Goal: Task Accomplishment & Management: Use online tool/utility

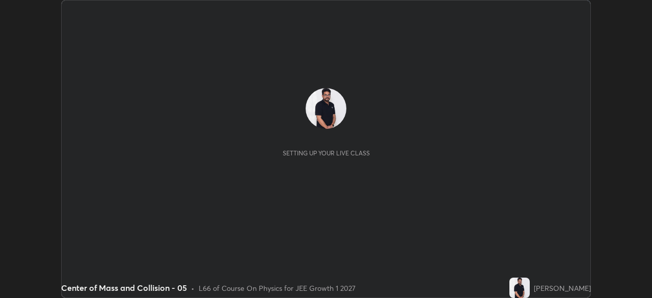
scroll to position [298, 652]
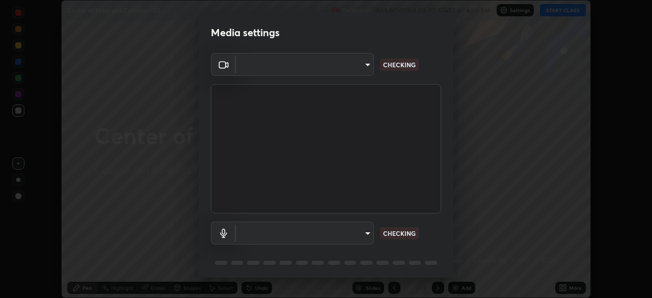
type input "ab575cb34c87f85e5516d662d1ce61e9bdcdf9427f029c366d32db6494063bf2"
click at [360, 233] on body "Erase all Center of Mass and Collision - 05 Recording WAS SCHEDULED TO START AT…" at bounding box center [326, 149] width 652 height 298
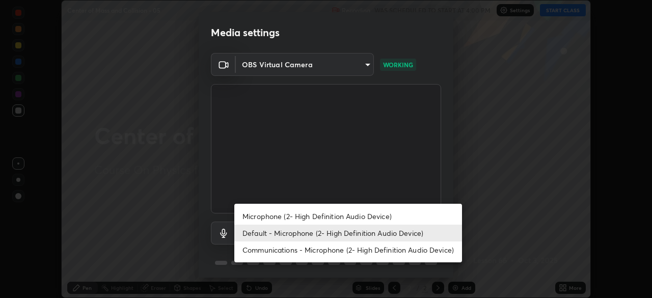
click at [352, 218] on li "Microphone (2- High Definition Audio Device)" at bounding box center [348, 216] width 228 height 17
type input "ed763d68ec3e2e3c9c4a715b2cda8bbe32e246cc1b8ba6137e6a4bc4c77b2f2c"
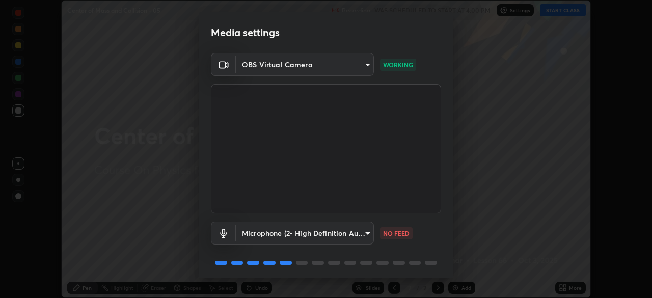
scroll to position [36, 0]
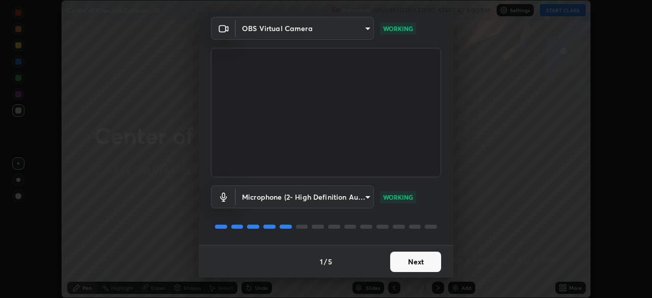
click at [411, 260] on button "Next" at bounding box center [415, 262] width 51 height 20
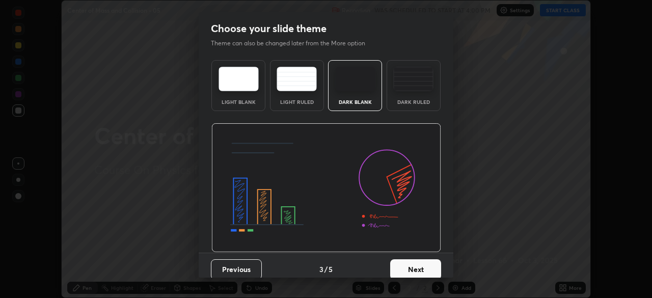
click at [414, 263] on button "Next" at bounding box center [415, 269] width 51 height 20
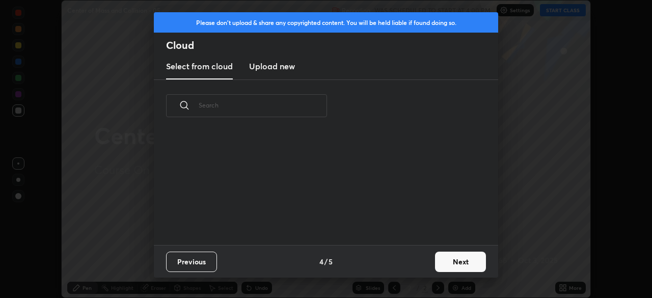
click at [417, 264] on div "Previous 4 / 5 Next" at bounding box center [326, 261] width 345 height 33
click at [420, 267] on div "Previous 4 / 5 Next" at bounding box center [326, 261] width 345 height 33
click at [446, 267] on button "Next" at bounding box center [460, 262] width 51 height 20
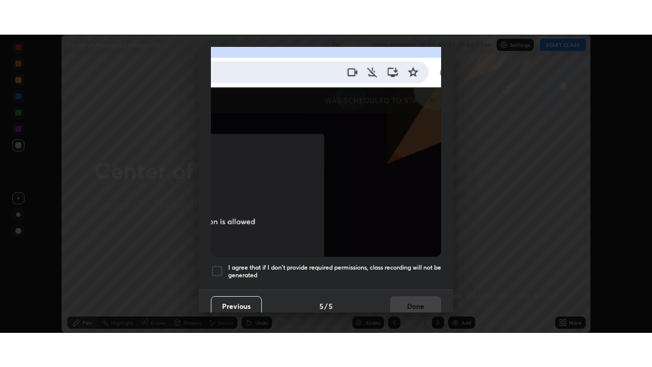
scroll to position [244, 0]
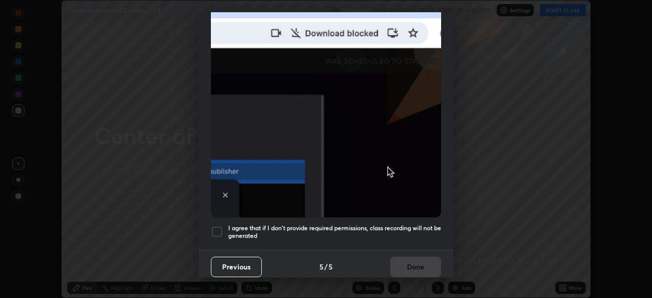
click at [399, 224] on h5 "I agree that if I don't provide required permissions, class recording will not …" at bounding box center [334, 232] width 213 height 16
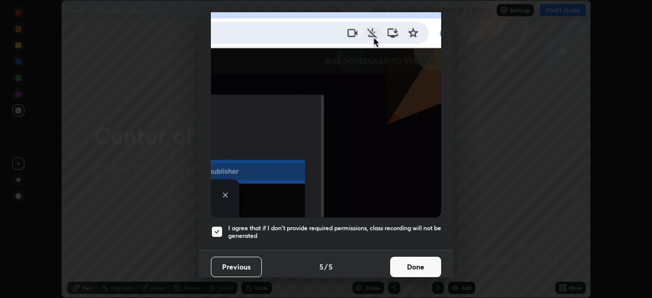
click at [412, 258] on button "Done" at bounding box center [415, 267] width 51 height 20
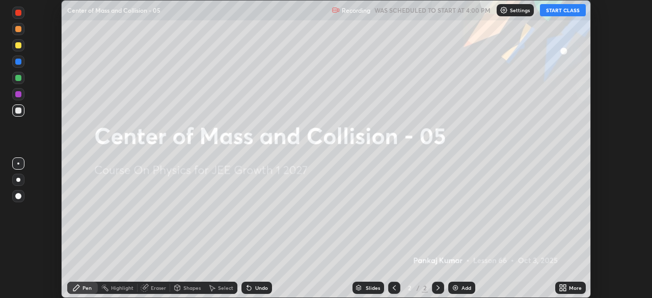
click at [553, 10] on button "START CLASS" at bounding box center [563, 10] width 46 height 12
click at [567, 287] on div "More" at bounding box center [571, 288] width 31 height 12
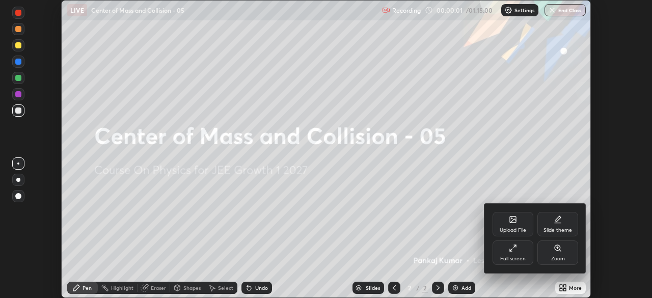
click at [508, 254] on div "Full screen" at bounding box center [513, 253] width 41 height 24
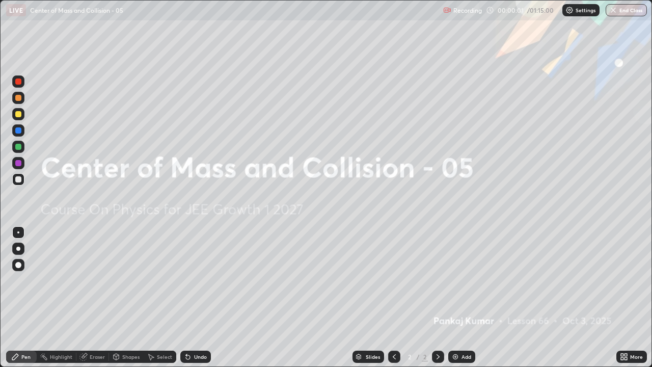
scroll to position [367, 652]
click at [465, 298] on div "Add" at bounding box center [467, 356] width 10 height 5
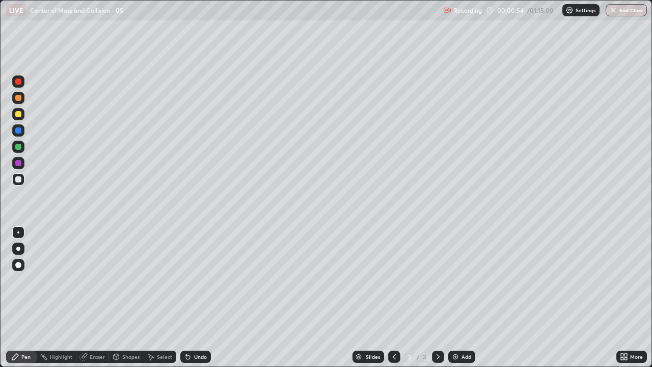
click at [19, 114] on div at bounding box center [18, 114] width 6 height 6
click at [127, 298] on div "Shapes" at bounding box center [126, 357] width 35 height 12
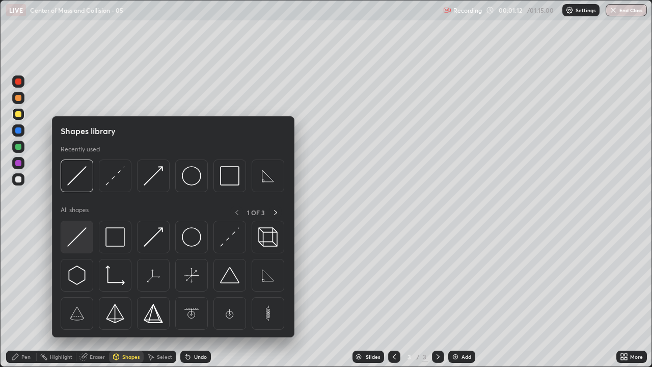
click at [77, 245] on img at bounding box center [76, 236] width 19 height 19
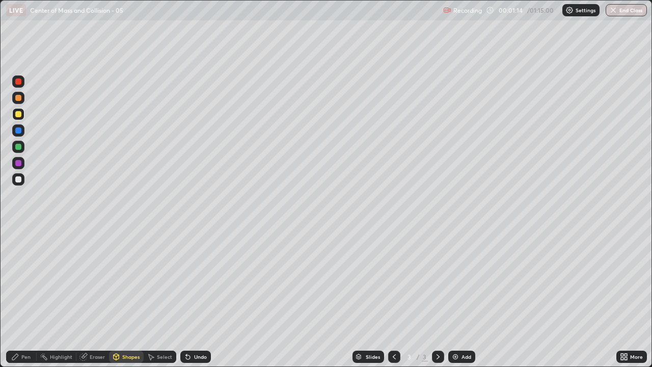
click at [27, 298] on div "Pen" at bounding box center [21, 357] width 31 height 12
click at [125, 298] on div "Shapes" at bounding box center [126, 357] width 35 height 12
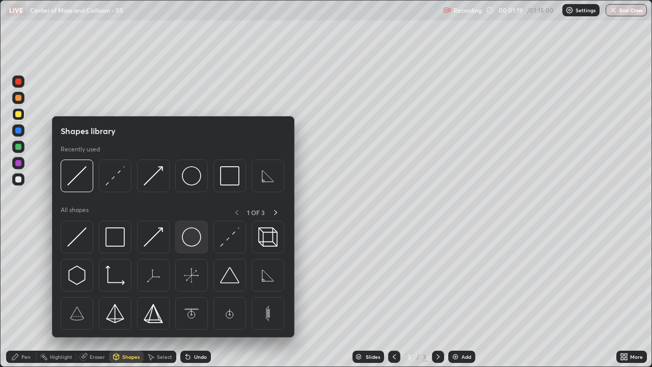
click at [191, 237] on img at bounding box center [191, 236] width 19 height 19
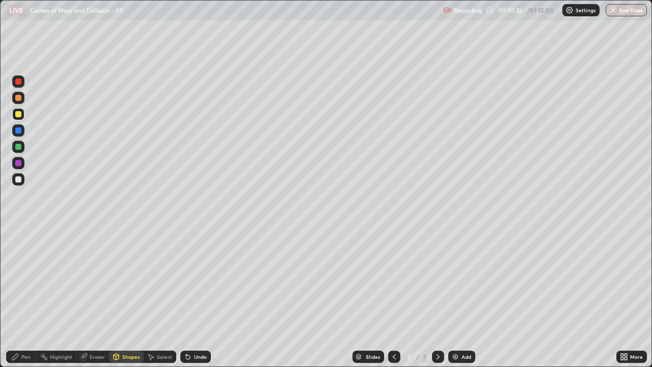
click at [129, 298] on div "Shapes" at bounding box center [126, 357] width 35 height 12
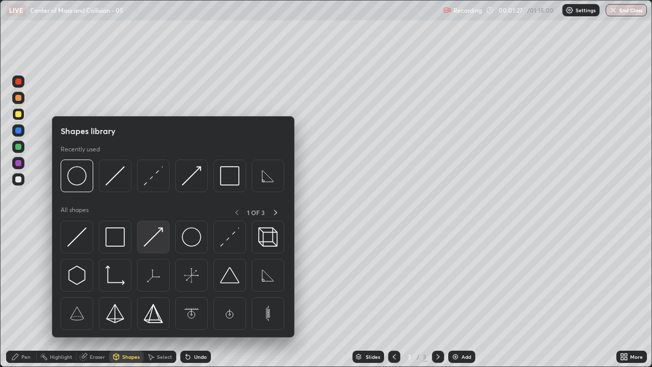
click at [158, 239] on img at bounding box center [153, 236] width 19 height 19
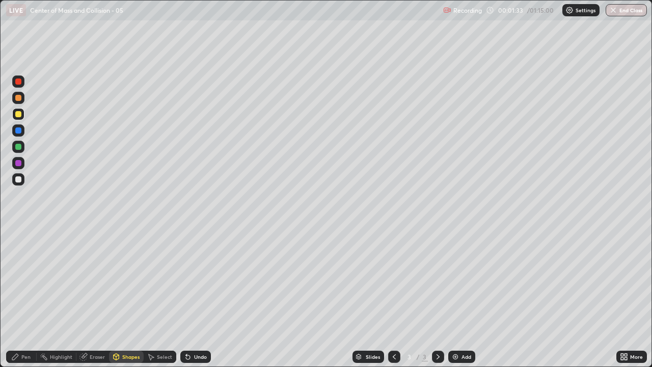
click at [21, 298] on div "Pen" at bounding box center [25, 356] width 9 height 5
click at [20, 129] on div at bounding box center [18, 130] width 6 height 6
click at [20, 181] on div at bounding box center [18, 179] width 6 height 6
click at [127, 298] on div "Shapes" at bounding box center [126, 357] width 35 height 12
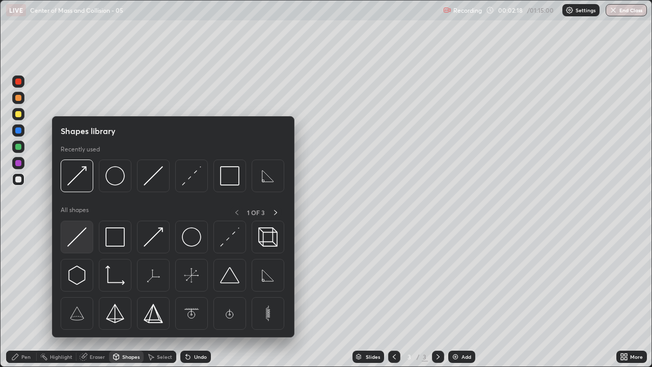
click at [77, 234] on img at bounding box center [76, 236] width 19 height 19
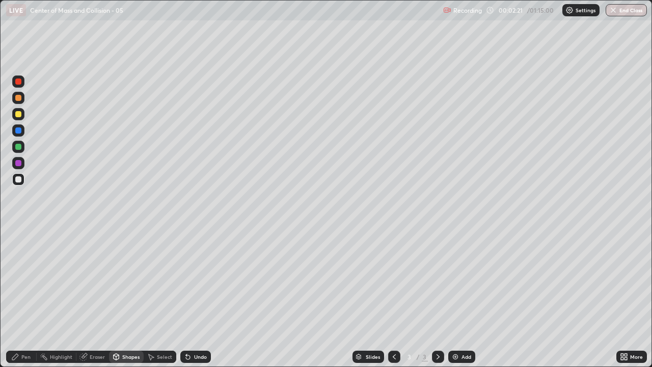
click at [22, 298] on div "Pen" at bounding box center [25, 356] width 9 height 5
click at [19, 114] on div at bounding box center [18, 114] width 6 height 6
click at [124, 298] on div "Shapes" at bounding box center [130, 356] width 17 height 5
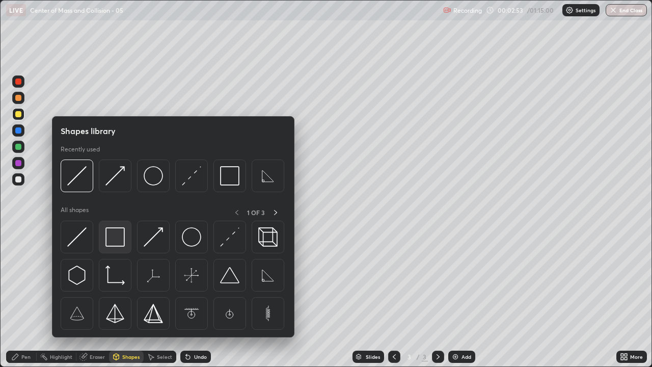
click at [115, 228] on img at bounding box center [115, 236] width 19 height 19
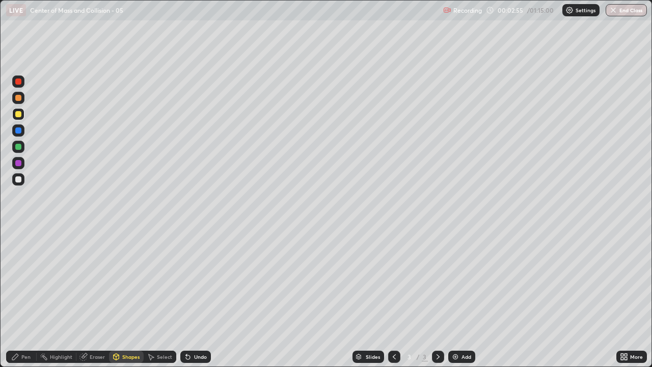
click at [129, 298] on div "Shapes" at bounding box center [130, 356] width 17 height 5
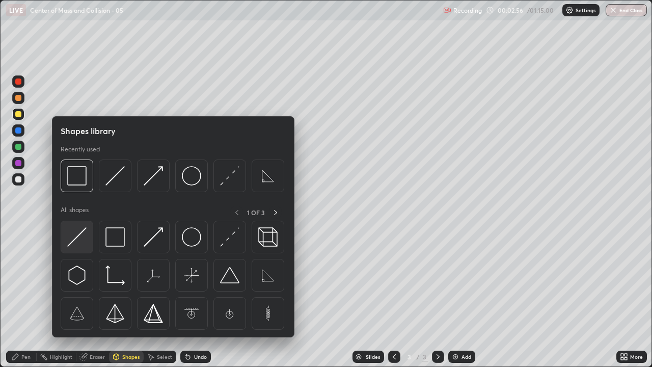
click at [76, 234] on img at bounding box center [76, 236] width 19 height 19
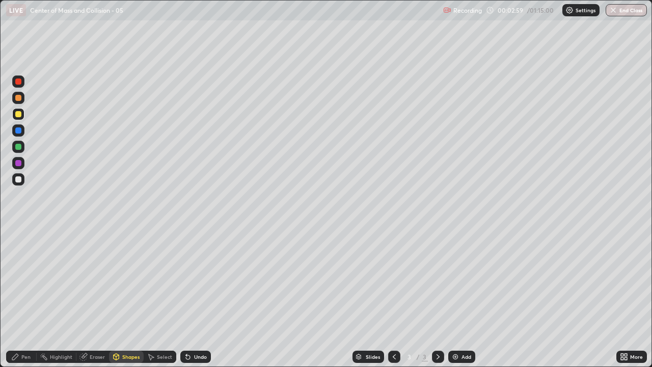
click at [22, 298] on div "Pen" at bounding box center [25, 356] width 9 height 5
click at [18, 164] on div at bounding box center [18, 163] width 6 height 6
click at [20, 298] on div "Pen" at bounding box center [21, 357] width 31 height 12
click at [18, 177] on div at bounding box center [18, 179] width 6 height 6
click at [462, 298] on div "Add" at bounding box center [462, 357] width 27 height 12
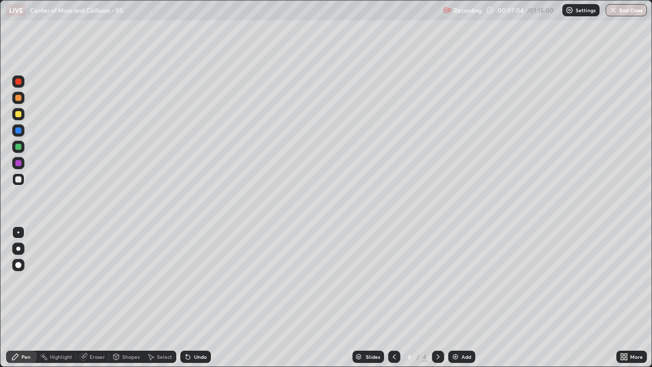
click at [127, 298] on div "Shapes" at bounding box center [130, 356] width 17 height 5
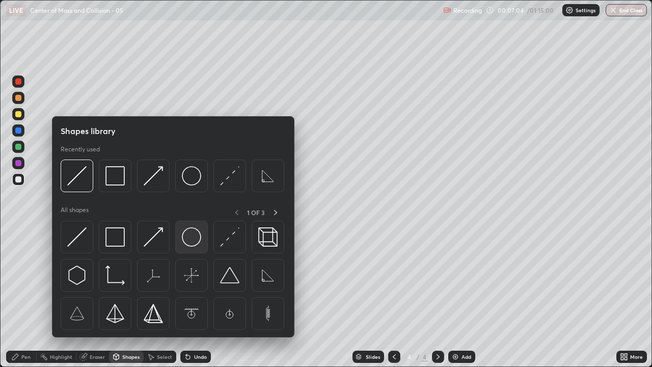
click at [193, 239] on img at bounding box center [191, 236] width 19 height 19
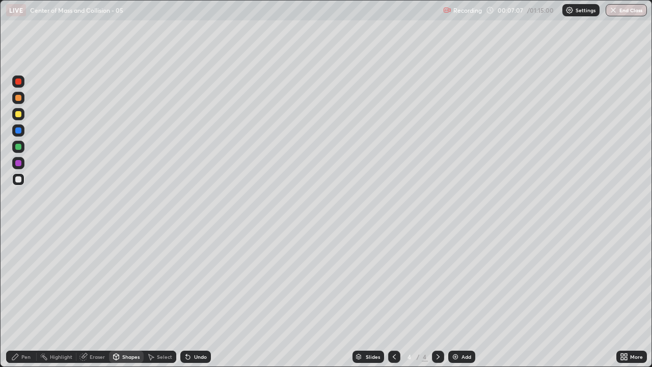
click at [25, 298] on div "Pen" at bounding box center [21, 357] width 31 height 12
click at [126, 298] on div "Shapes" at bounding box center [126, 357] width 35 height 12
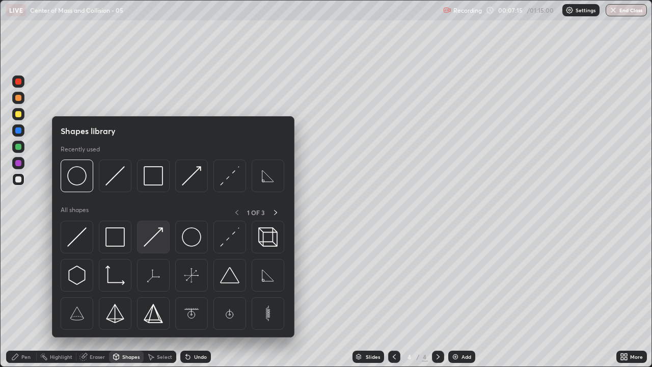
click at [153, 242] on img at bounding box center [153, 236] width 19 height 19
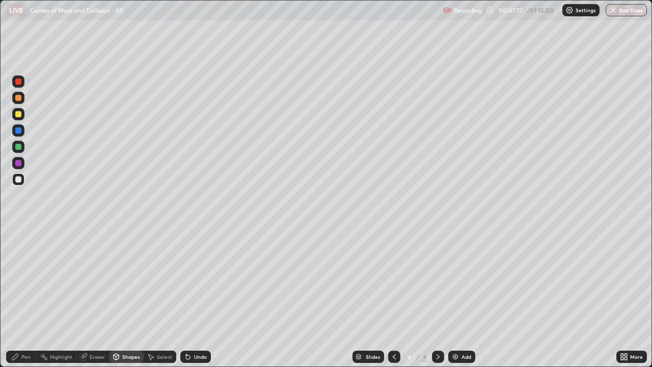
click at [22, 298] on div "Pen" at bounding box center [25, 356] width 9 height 5
click at [130, 298] on div "Shapes" at bounding box center [126, 357] width 35 height 12
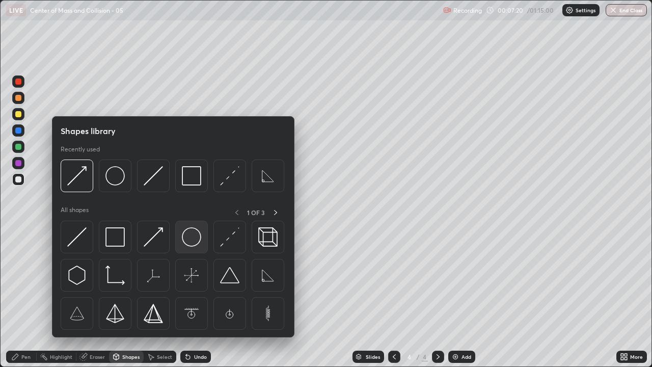
click at [189, 239] on img at bounding box center [191, 236] width 19 height 19
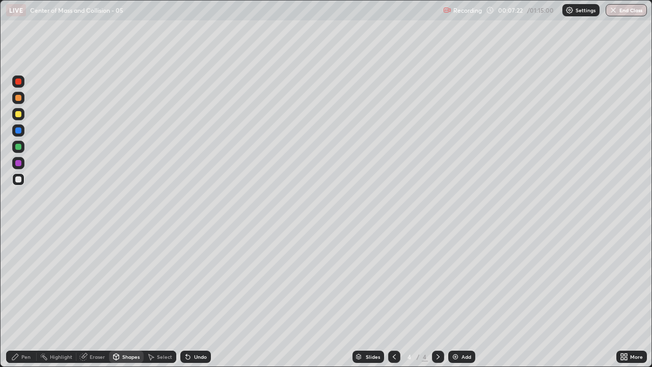
click at [23, 298] on div "Pen" at bounding box center [25, 356] width 9 height 5
click at [125, 298] on div "Shapes" at bounding box center [130, 356] width 17 height 5
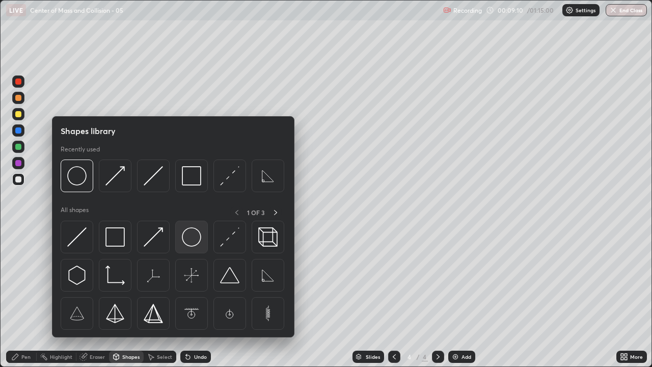
click at [190, 242] on img at bounding box center [191, 236] width 19 height 19
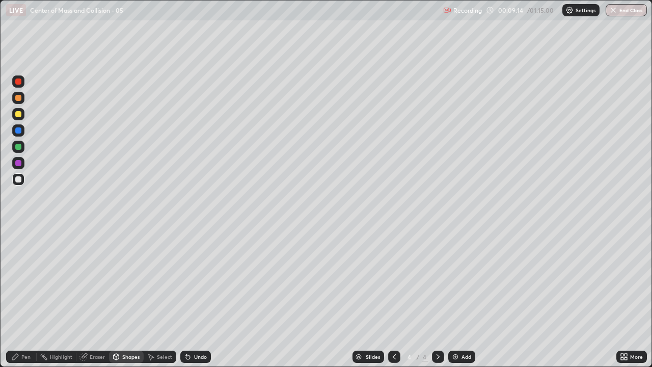
click at [134, 298] on div "Shapes" at bounding box center [130, 356] width 17 height 5
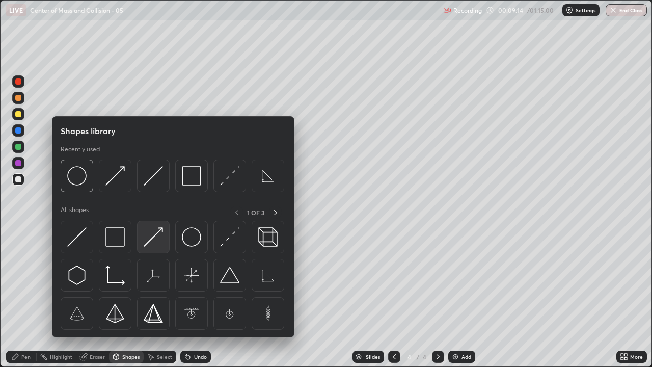
click at [155, 243] on img at bounding box center [153, 236] width 19 height 19
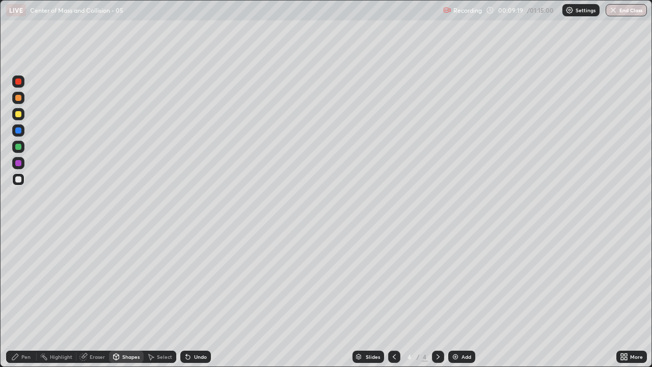
click at [196, 298] on div "Undo" at bounding box center [200, 356] width 13 height 5
click at [25, 298] on div "Pen" at bounding box center [21, 357] width 31 height 12
click at [130, 298] on div "Shapes" at bounding box center [130, 356] width 17 height 5
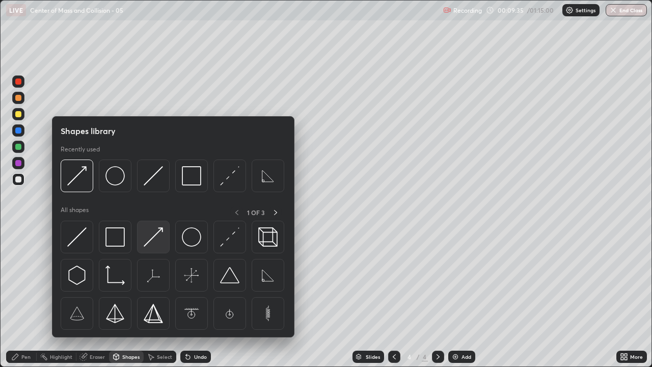
click at [152, 239] on img at bounding box center [153, 236] width 19 height 19
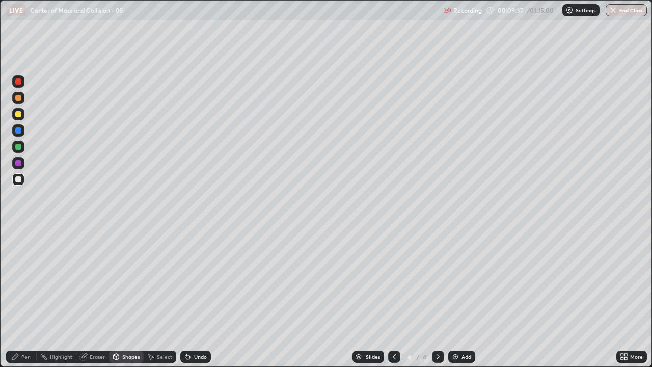
click at [27, 298] on div "Pen" at bounding box center [25, 356] width 9 height 5
click at [19, 114] on div at bounding box center [18, 114] width 6 height 6
click at [94, 298] on div "Eraser" at bounding box center [97, 356] width 15 height 5
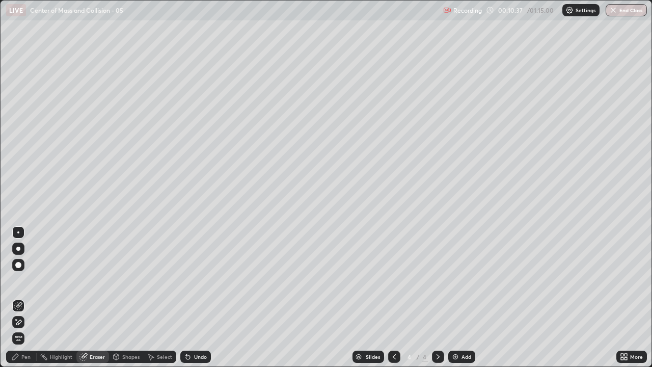
click at [128, 298] on div "Shapes" at bounding box center [126, 357] width 35 height 12
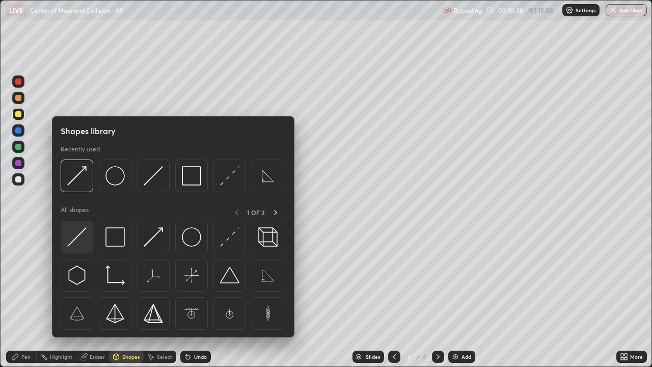
click at [82, 238] on img at bounding box center [76, 236] width 19 height 19
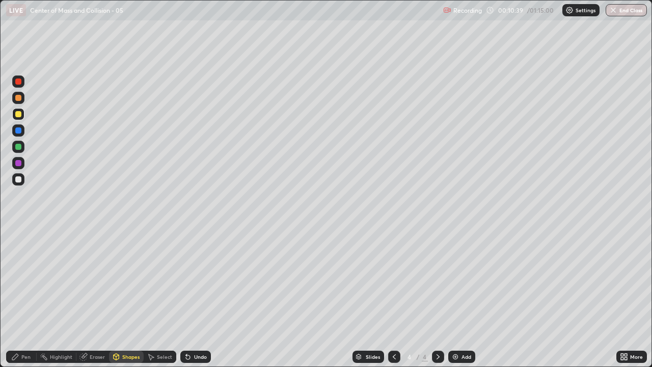
click at [127, 298] on div "Shapes" at bounding box center [130, 356] width 17 height 5
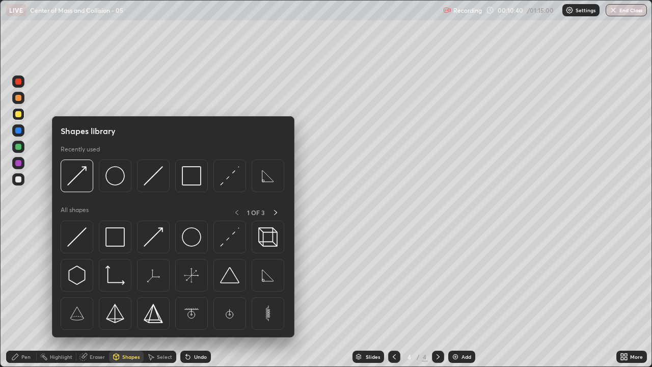
click at [20, 298] on div "Pen" at bounding box center [21, 357] width 31 height 12
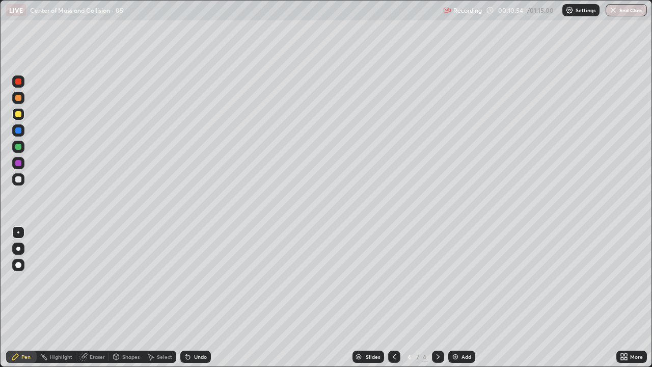
click at [21, 178] on div at bounding box center [18, 179] width 6 height 6
click at [460, 298] on div "Add" at bounding box center [462, 357] width 27 height 12
click at [19, 114] on div at bounding box center [18, 114] width 6 height 6
click at [129, 298] on div "Shapes" at bounding box center [130, 356] width 17 height 5
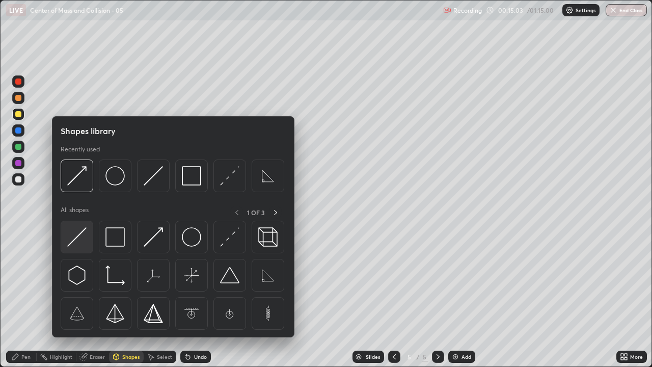
click at [74, 237] on img at bounding box center [76, 236] width 19 height 19
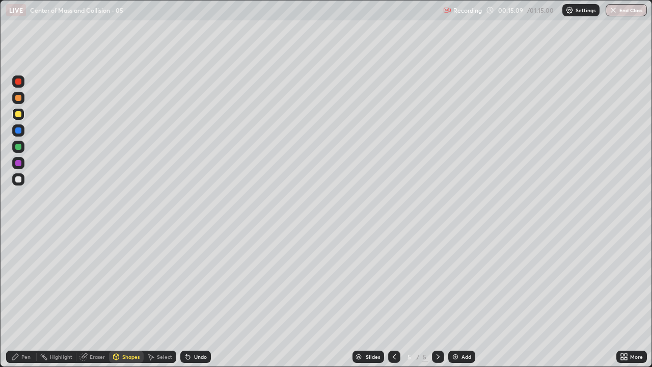
click at [16, 298] on div "Pen" at bounding box center [21, 357] width 31 height 12
click at [22, 298] on div "Pen" at bounding box center [21, 357] width 31 height 12
click at [18, 178] on div at bounding box center [18, 179] width 6 height 6
click at [127, 298] on div "Shapes" at bounding box center [126, 357] width 35 height 12
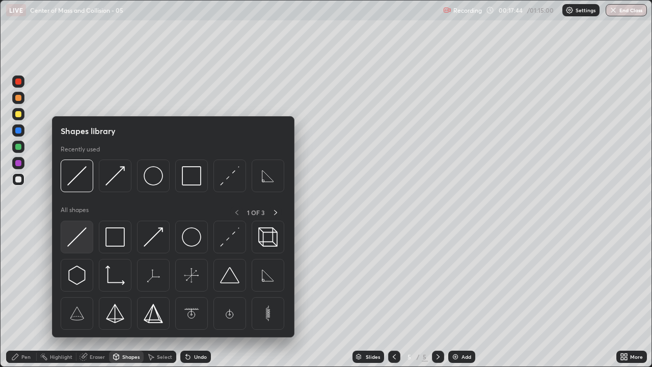
click at [78, 237] on img at bounding box center [76, 236] width 19 height 19
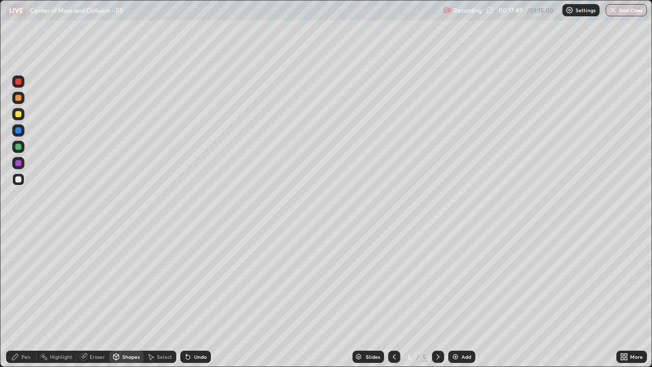
click at [127, 298] on div "Shapes" at bounding box center [130, 356] width 17 height 5
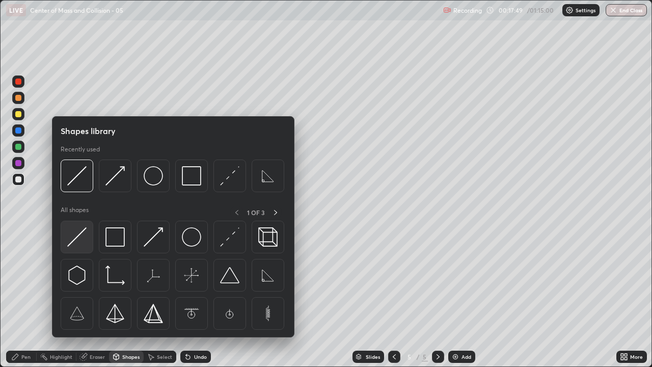
click at [77, 237] on img at bounding box center [76, 236] width 19 height 19
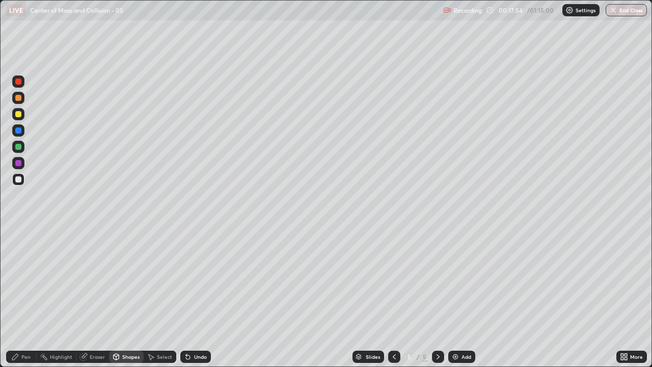
click at [124, 298] on div "Shapes" at bounding box center [130, 356] width 17 height 5
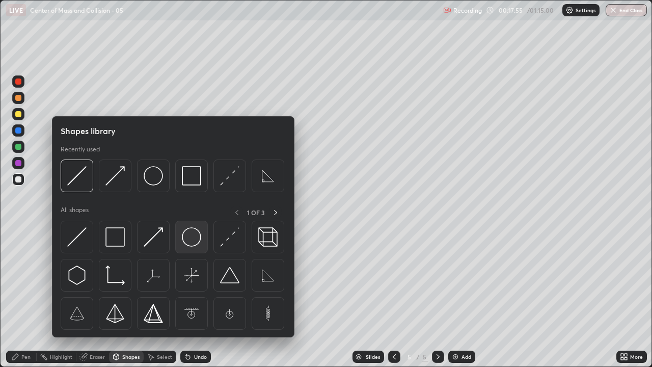
click at [188, 236] on img at bounding box center [191, 236] width 19 height 19
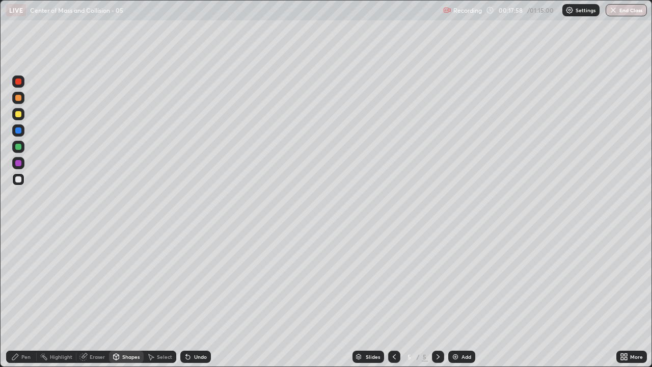
click at [134, 298] on div "Shapes" at bounding box center [130, 356] width 17 height 5
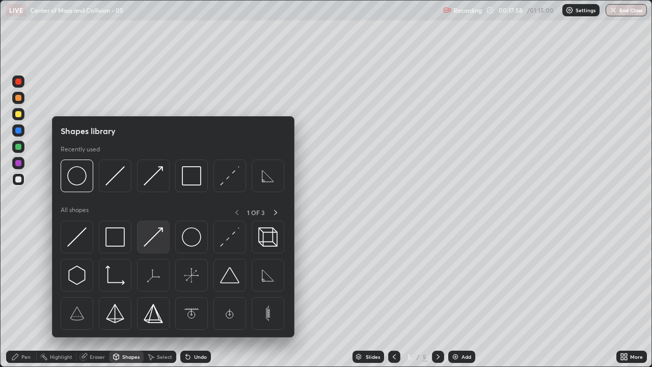
click at [156, 241] on img at bounding box center [153, 236] width 19 height 19
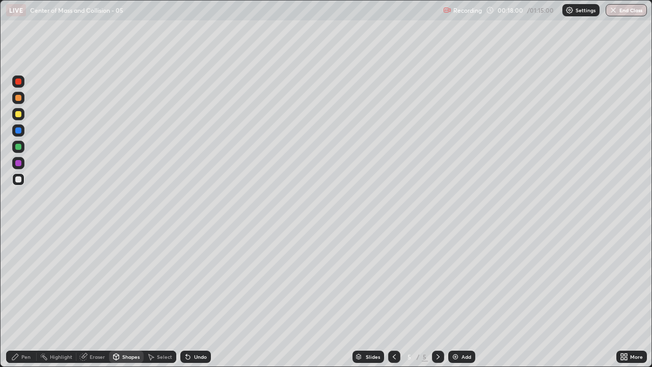
click at [24, 298] on div "Pen" at bounding box center [25, 356] width 9 height 5
click at [0, 243] on div "Setting up your live class" at bounding box center [326, 183] width 652 height 367
click at [129, 298] on div "Shapes" at bounding box center [130, 356] width 17 height 5
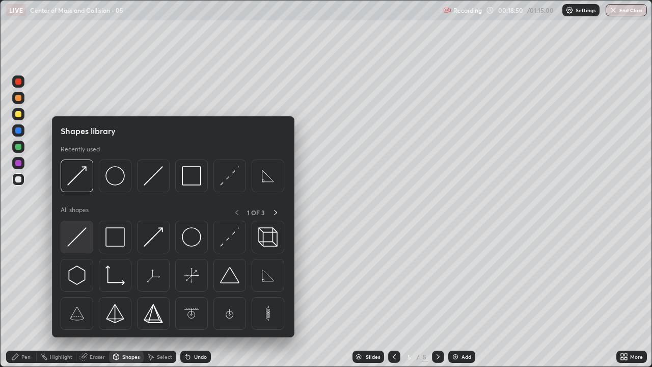
click at [76, 238] on img at bounding box center [76, 236] width 19 height 19
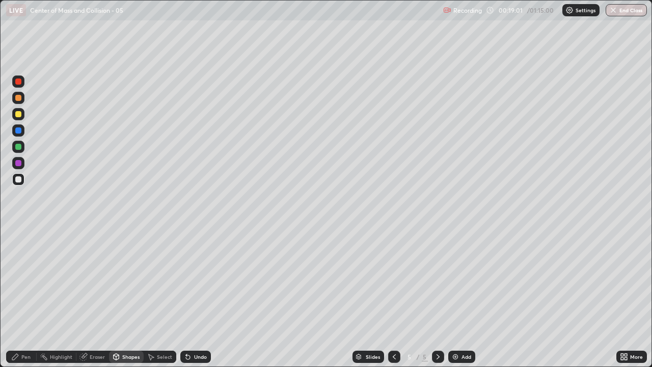
click at [130, 298] on div "Shapes" at bounding box center [130, 356] width 17 height 5
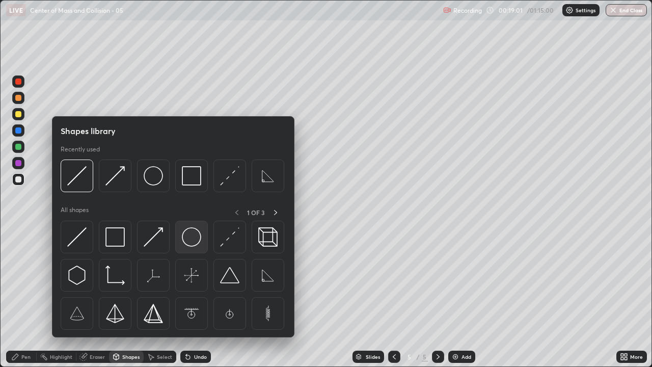
click at [193, 238] on img at bounding box center [191, 236] width 19 height 19
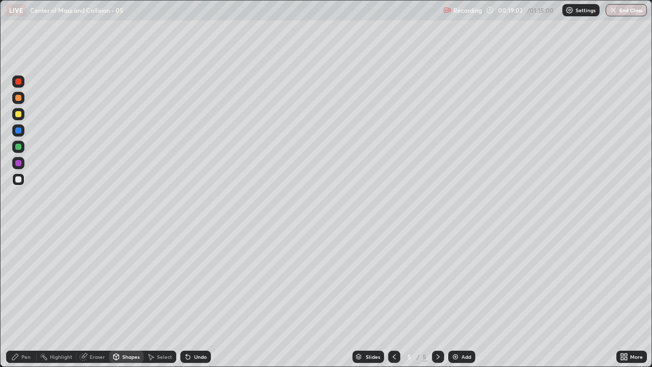
click at [18, 115] on div at bounding box center [18, 114] width 6 height 6
click at [126, 298] on div "Shapes" at bounding box center [126, 357] width 35 height 12
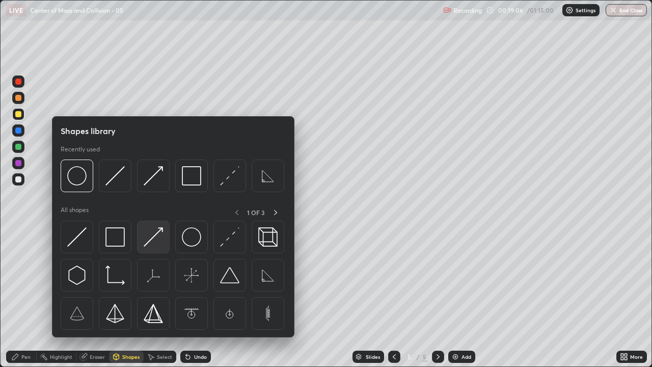
click at [152, 239] on img at bounding box center [153, 236] width 19 height 19
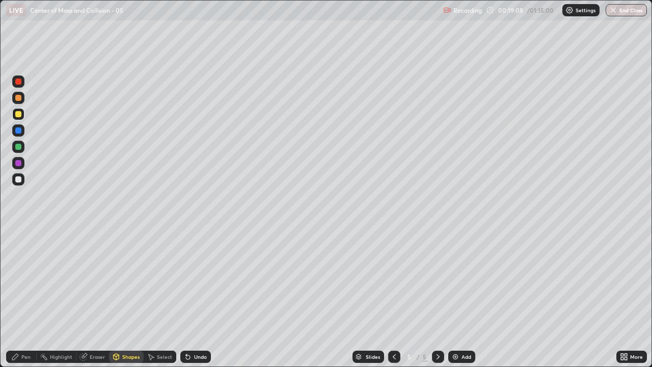
click at [25, 298] on div "Pen" at bounding box center [25, 356] width 9 height 5
click at [22, 298] on div "Pen" at bounding box center [21, 357] width 31 height 12
click at [13, 180] on div at bounding box center [18, 179] width 12 height 12
click at [136, 298] on div "Shapes" at bounding box center [130, 356] width 17 height 5
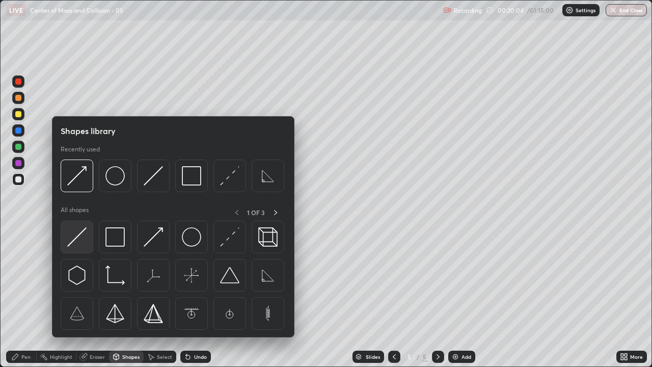
click at [82, 237] on img at bounding box center [76, 236] width 19 height 19
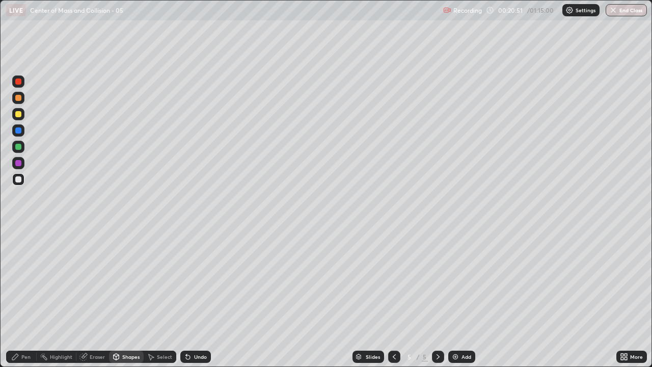
click at [132, 298] on div "Shapes" at bounding box center [130, 356] width 17 height 5
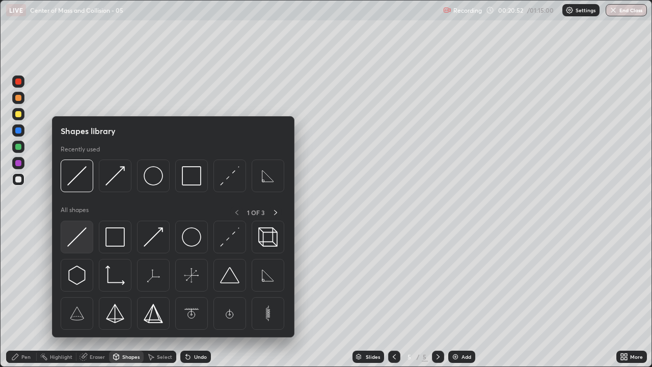
click at [75, 237] on img at bounding box center [76, 236] width 19 height 19
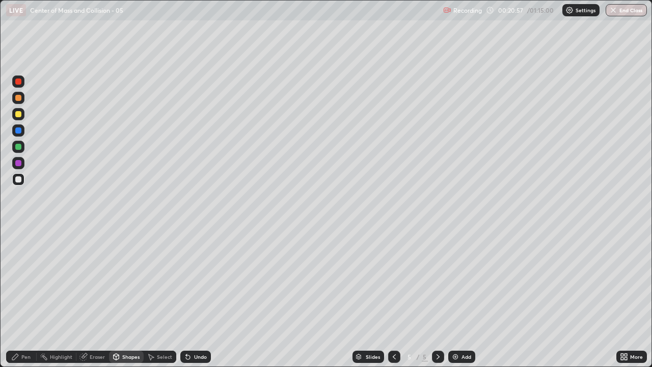
click at [125, 298] on div "Shapes" at bounding box center [126, 357] width 35 height 12
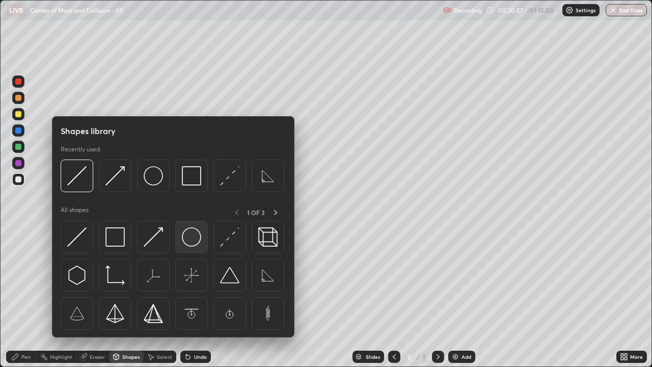
click at [194, 235] on img at bounding box center [191, 236] width 19 height 19
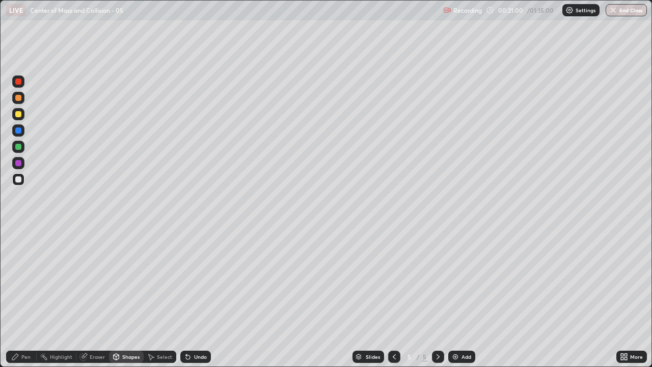
click at [132, 298] on div "Shapes" at bounding box center [130, 356] width 17 height 5
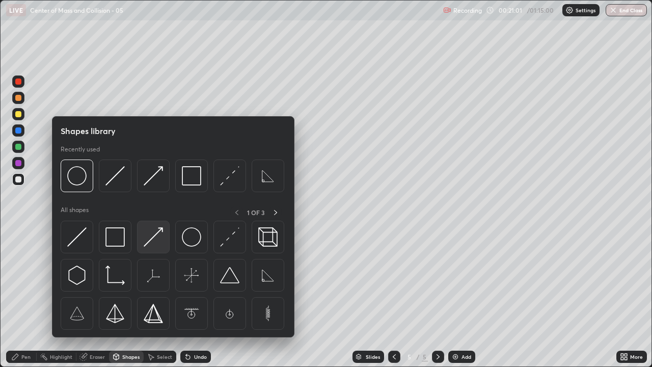
click at [155, 239] on img at bounding box center [153, 236] width 19 height 19
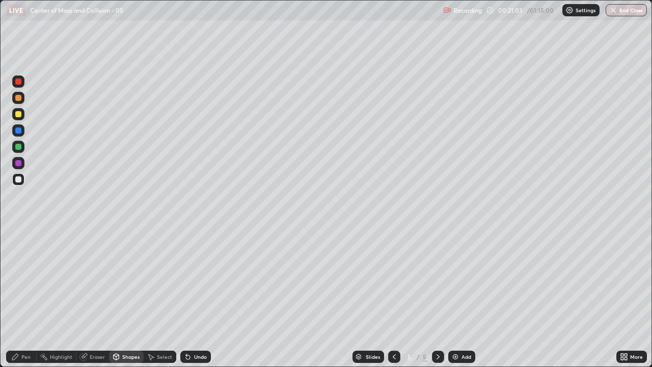
click at [21, 298] on div "Pen" at bounding box center [25, 356] width 9 height 5
click at [134, 298] on div "Shapes" at bounding box center [126, 357] width 35 height 12
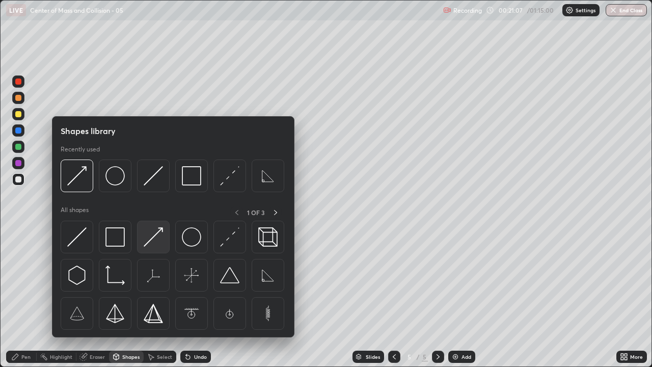
click at [154, 239] on img at bounding box center [153, 236] width 19 height 19
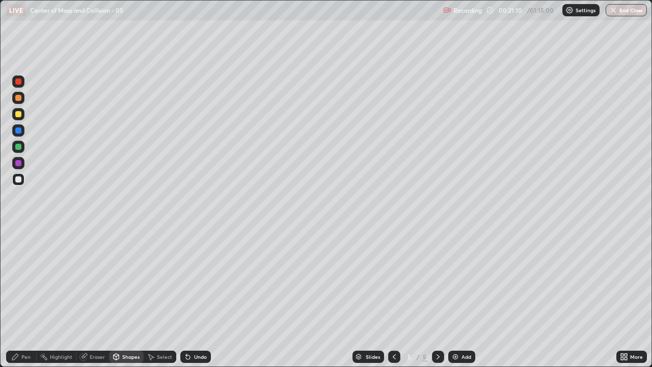
click at [22, 298] on div "Pen" at bounding box center [25, 356] width 9 height 5
click at [19, 179] on div at bounding box center [18, 179] width 6 height 6
click at [457, 298] on img at bounding box center [456, 357] width 8 height 8
click at [394, 298] on icon at bounding box center [394, 357] width 8 height 8
click at [458, 298] on img at bounding box center [456, 357] width 8 height 8
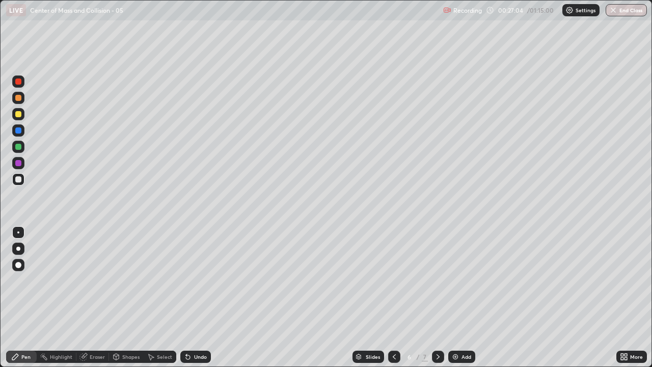
click at [25, 298] on div "Pen" at bounding box center [21, 357] width 31 height 12
click at [126, 298] on div "Shapes" at bounding box center [126, 357] width 35 height 12
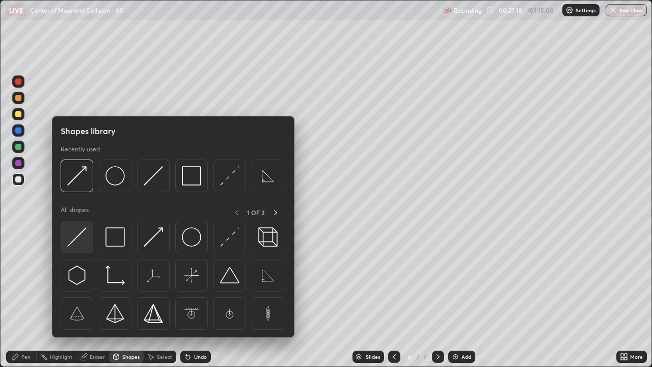
click at [78, 243] on img at bounding box center [76, 236] width 19 height 19
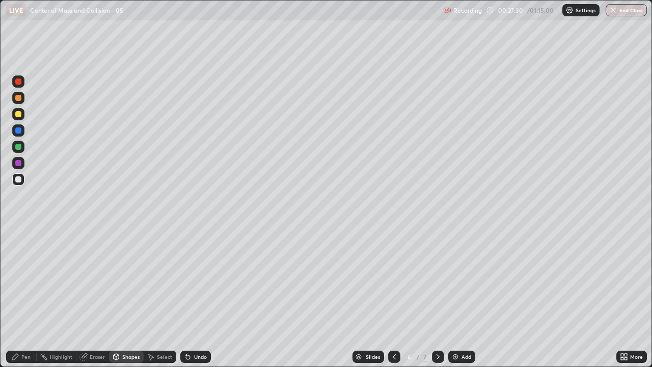
click at [127, 298] on div "Shapes" at bounding box center [130, 356] width 17 height 5
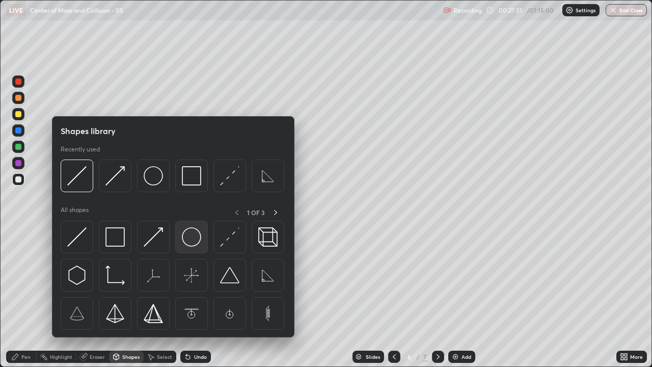
click at [194, 238] on img at bounding box center [191, 236] width 19 height 19
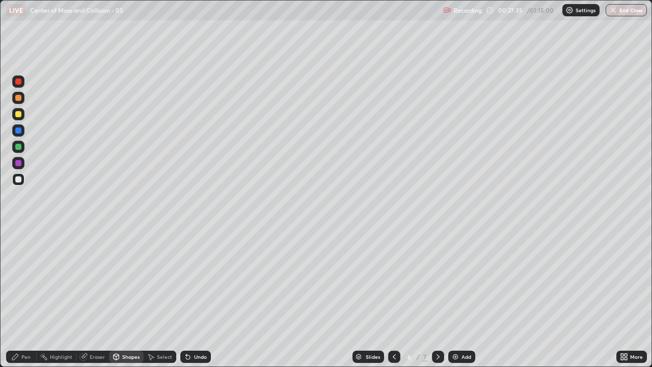
click at [26, 298] on div "Pen" at bounding box center [25, 356] width 9 height 5
click at [125, 298] on div "Shapes" at bounding box center [126, 357] width 35 height 12
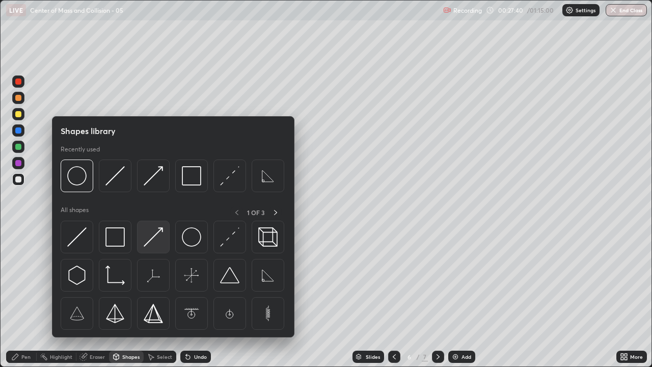
click at [153, 239] on img at bounding box center [153, 236] width 19 height 19
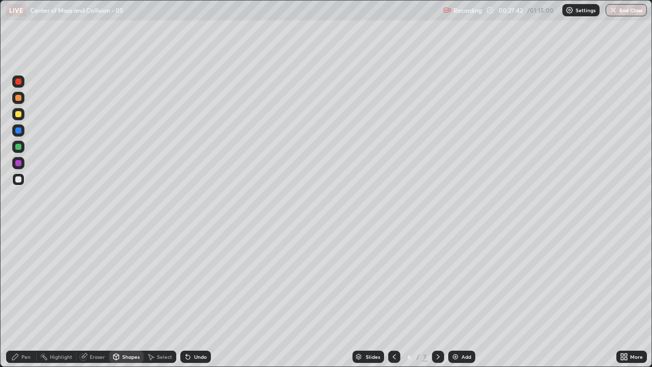
click at [20, 298] on div "Pen" at bounding box center [21, 357] width 31 height 12
click at [19, 112] on div at bounding box center [18, 114] width 6 height 6
click at [124, 298] on div "Shapes" at bounding box center [130, 356] width 17 height 5
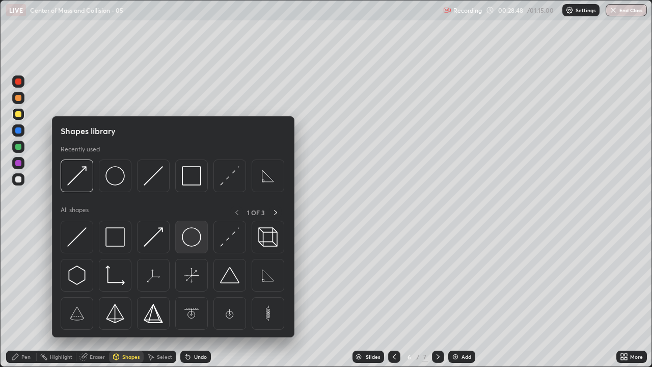
click at [192, 237] on img at bounding box center [191, 236] width 19 height 19
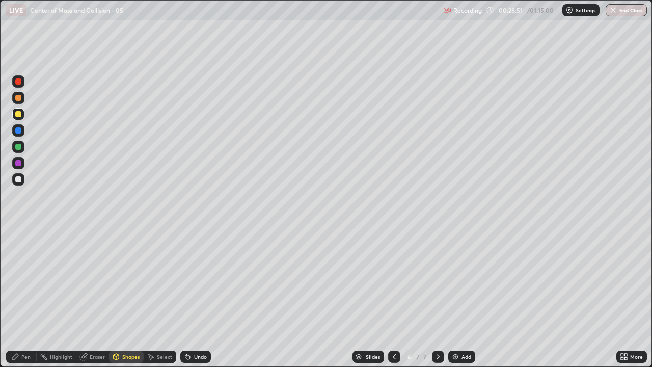
click at [126, 298] on div "Shapes" at bounding box center [130, 356] width 17 height 5
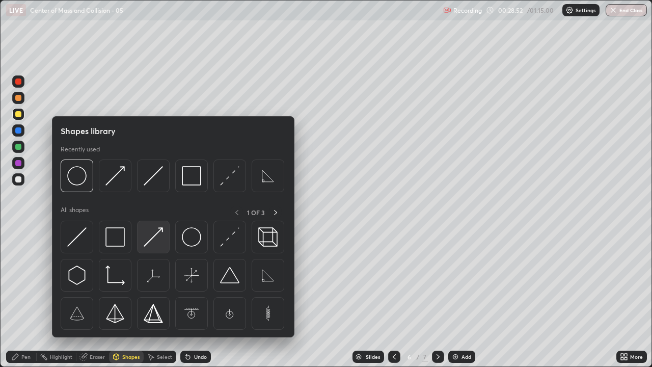
click at [158, 239] on img at bounding box center [153, 236] width 19 height 19
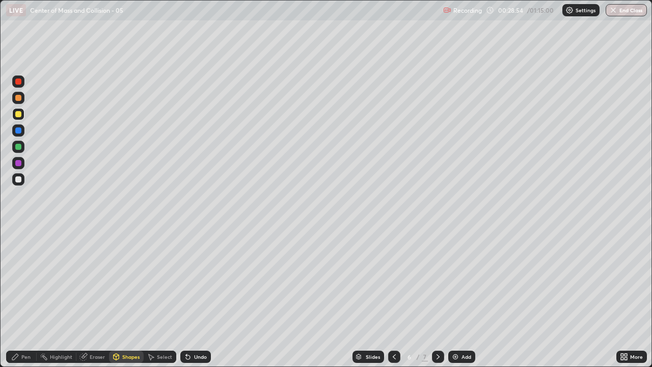
click at [15, 298] on icon at bounding box center [15, 357] width 8 height 8
click at [455, 298] on img at bounding box center [456, 357] width 8 height 8
click at [26, 298] on div "Pen" at bounding box center [25, 356] width 9 height 5
click at [22, 182] on div at bounding box center [18, 179] width 12 height 12
click at [24, 298] on div "Pen" at bounding box center [25, 356] width 9 height 5
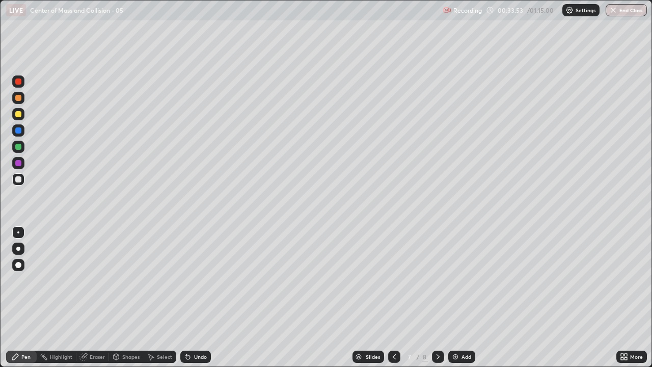
click at [20, 115] on div at bounding box center [18, 114] width 6 height 6
click at [128, 298] on div "Shapes" at bounding box center [126, 357] width 35 height 12
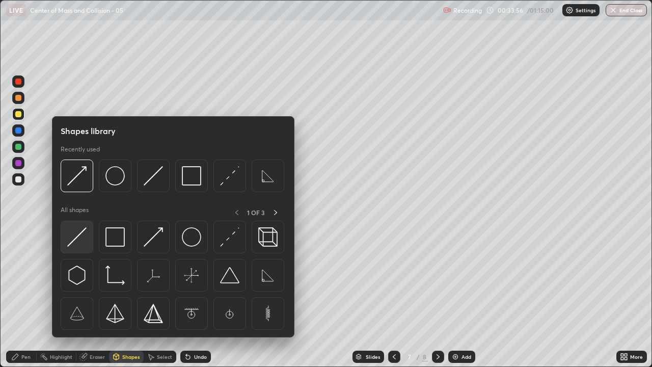
click at [79, 237] on img at bounding box center [76, 236] width 19 height 19
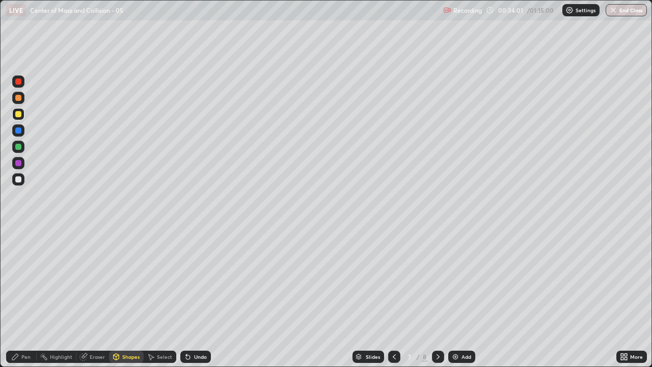
click at [130, 298] on div "Shapes" at bounding box center [130, 356] width 17 height 5
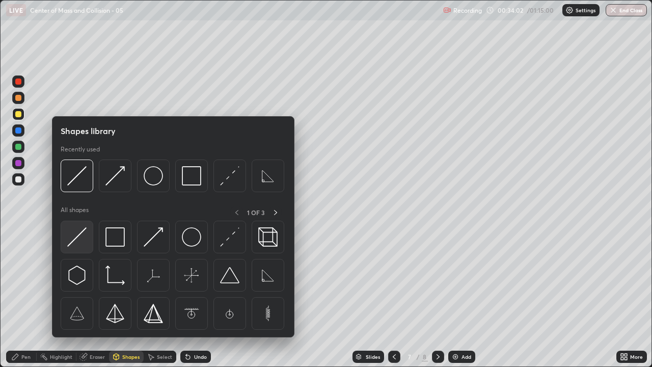
click at [74, 240] on img at bounding box center [76, 236] width 19 height 19
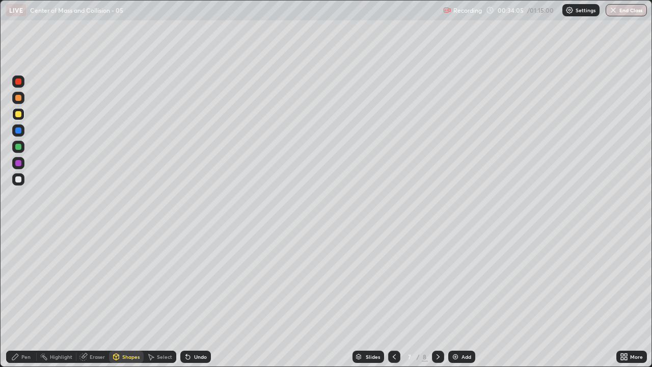
click at [131, 298] on div "Shapes" at bounding box center [126, 357] width 35 height 12
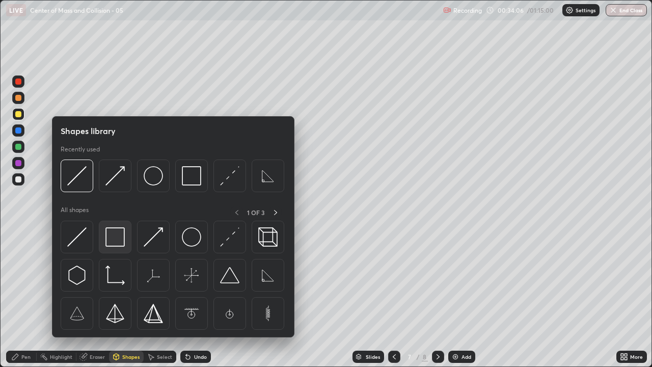
click at [110, 241] on img at bounding box center [115, 236] width 19 height 19
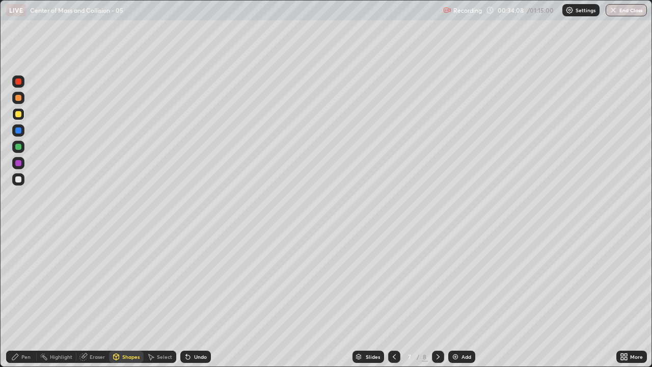
click at [126, 298] on div "Shapes" at bounding box center [126, 357] width 35 height 12
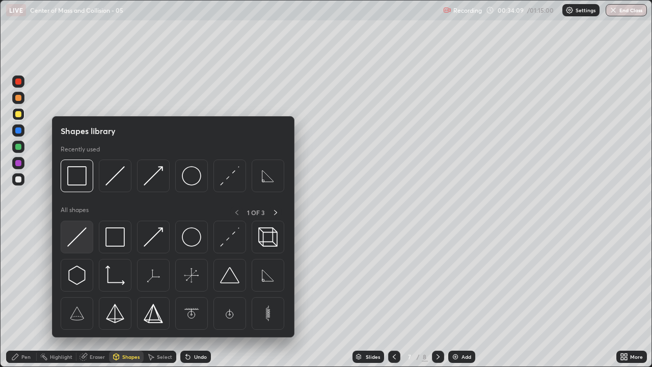
click at [78, 236] on img at bounding box center [76, 236] width 19 height 19
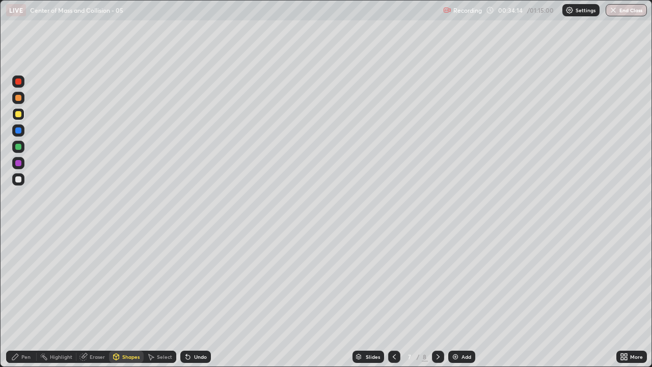
click at [192, 298] on div "Undo" at bounding box center [195, 357] width 31 height 12
click at [21, 298] on div "Pen" at bounding box center [25, 356] width 9 height 5
click at [128, 298] on div "Shapes" at bounding box center [126, 357] width 35 height 12
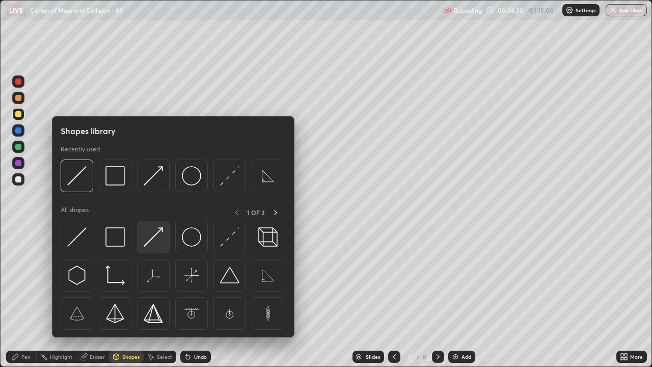
click at [151, 234] on img at bounding box center [153, 236] width 19 height 19
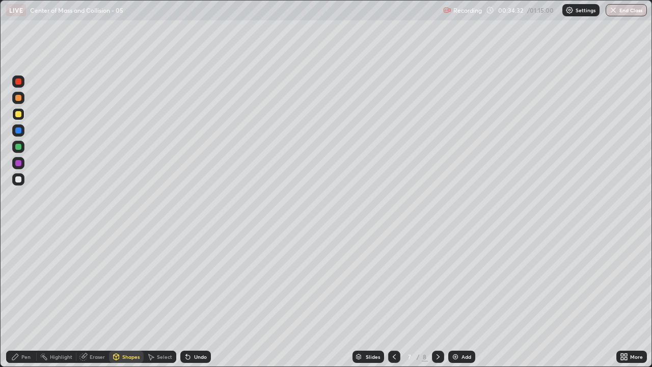
click at [22, 298] on div "Pen" at bounding box center [21, 357] width 31 height 12
click at [129, 298] on div "Shapes" at bounding box center [126, 357] width 35 height 12
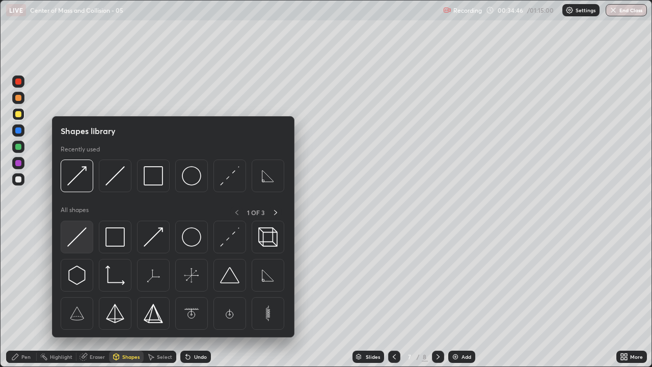
click at [83, 241] on img at bounding box center [76, 236] width 19 height 19
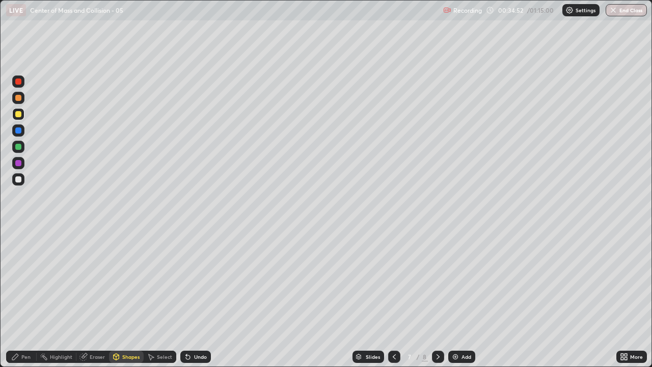
click at [130, 298] on div "Shapes" at bounding box center [126, 357] width 35 height 12
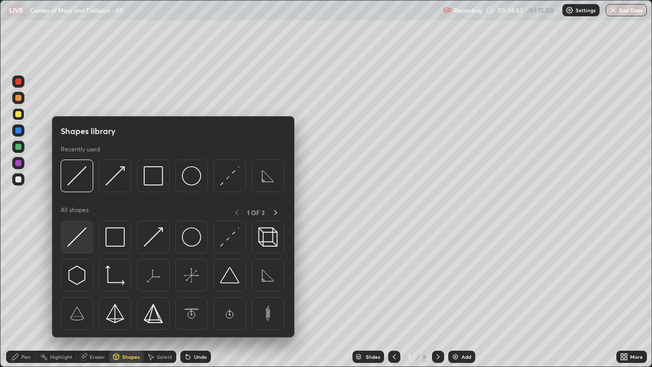
click at [79, 236] on img at bounding box center [76, 236] width 19 height 19
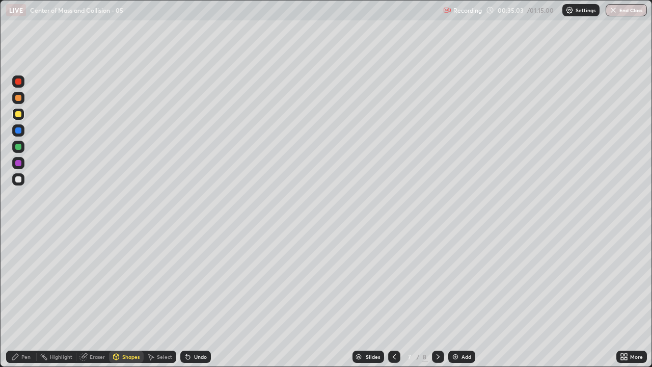
click at [127, 298] on div "Shapes" at bounding box center [126, 357] width 35 height 12
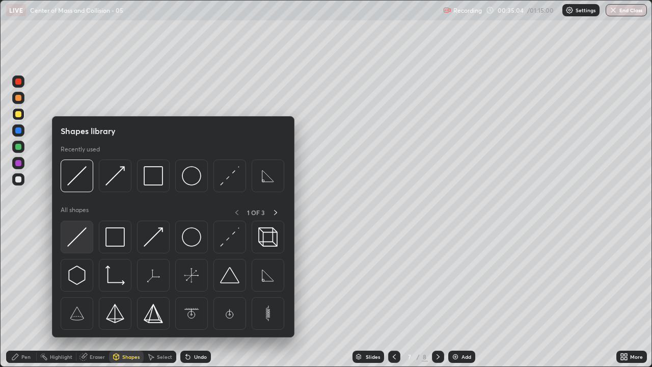
click at [82, 239] on img at bounding box center [76, 236] width 19 height 19
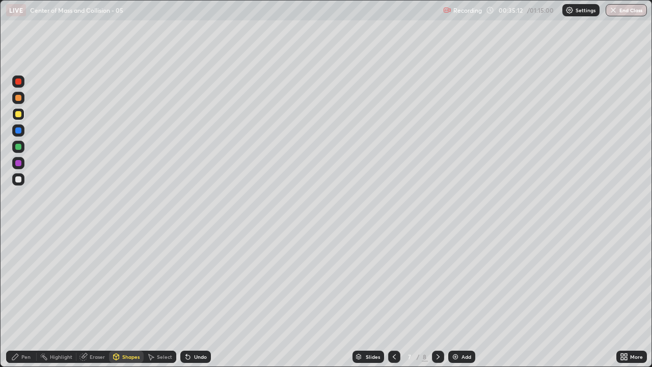
click at [199, 298] on div "Undo" at bounding box center [200, 356] width 13 height 5
click at [135, 298] on div "Shapes" at bounding box center [130, 356] width 17 height 5
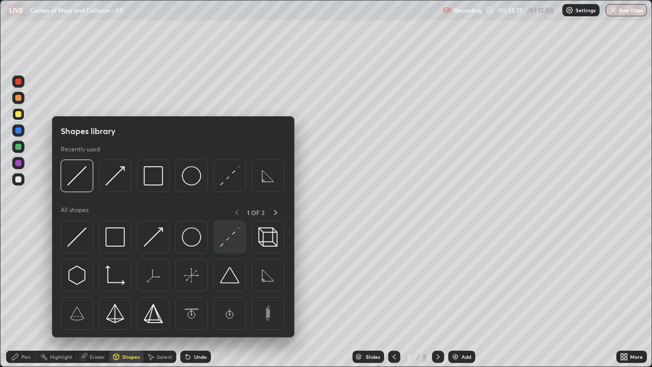
click at [225, 241] on img at bounding box center [229, 236] width 19 height 19
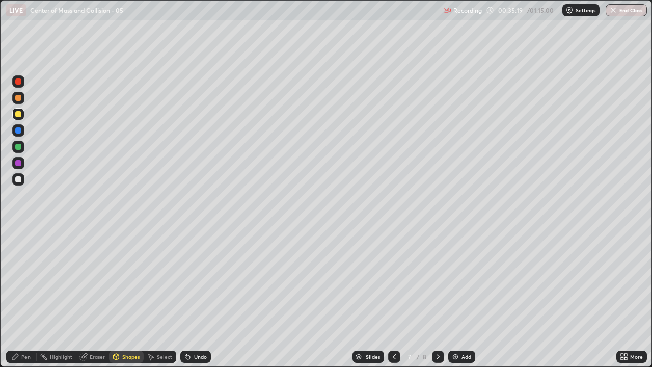
click at [129, 298] on div "Shapes" at bounding box center [130, 356] width 17 height 5
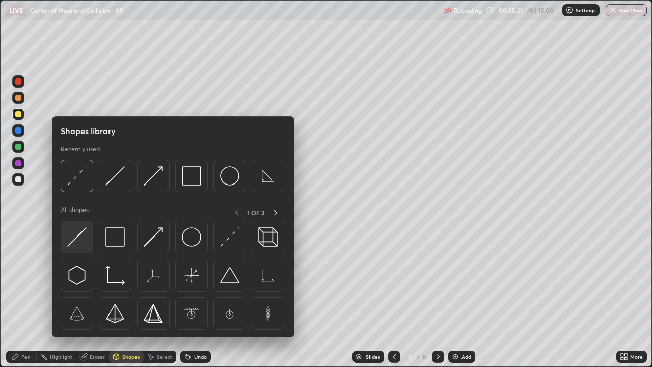
click at [77, 237] on img at bounding box center [76, 236] width 19 height 19
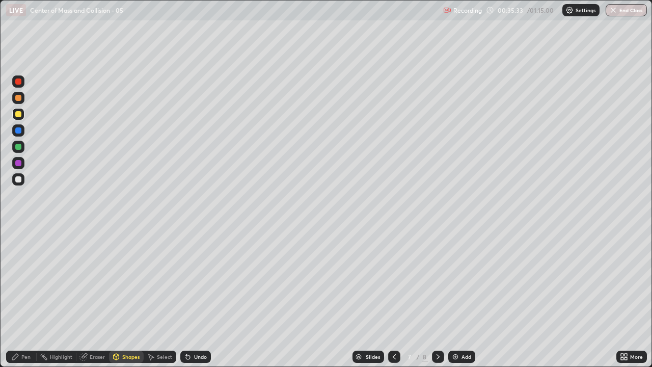
click at [135, 298] on div "Shapes" at bounding box center [130, 356] width 17 height 5
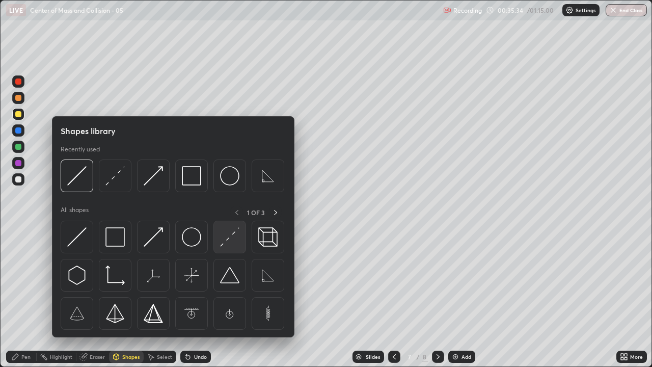
click at [231, 241] on img at bounding box center [229, 236] width 19 height 19
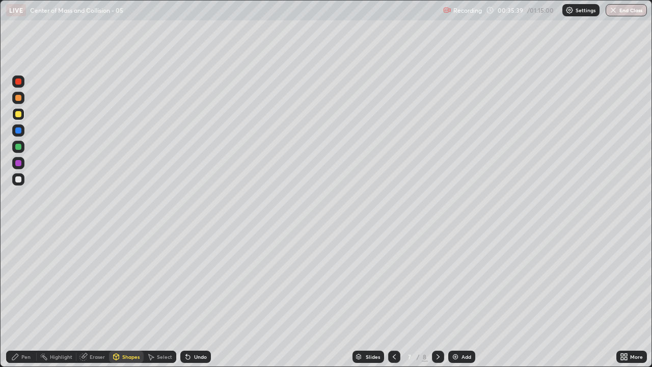
click at [129, 298] on div "Shapes" at bounding box center [130, 356] width 17 height 5
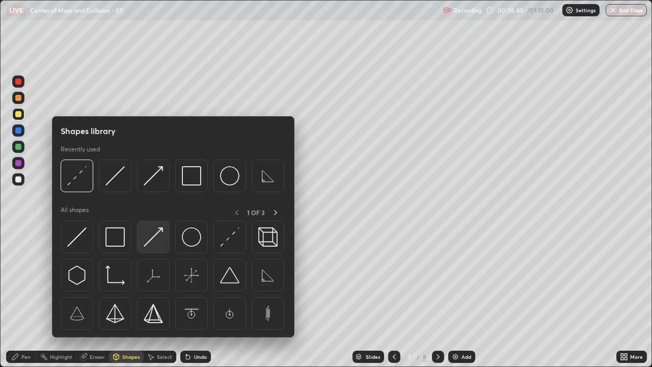
click at [155, 235] on img at bounding box center [153, 236] width 19 height 19
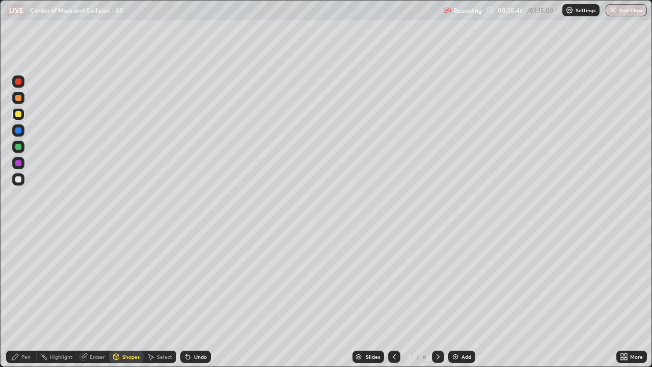
click at [18, 298] on icon at bounding box center [15, 357] width 8 height 8
click at [196, 298] on div "Undo" at bounding box center [195, 357] width 31 height 12
click at [101, 298] on div "Eraser" at bounding box center [97, 356] width 15 height 5
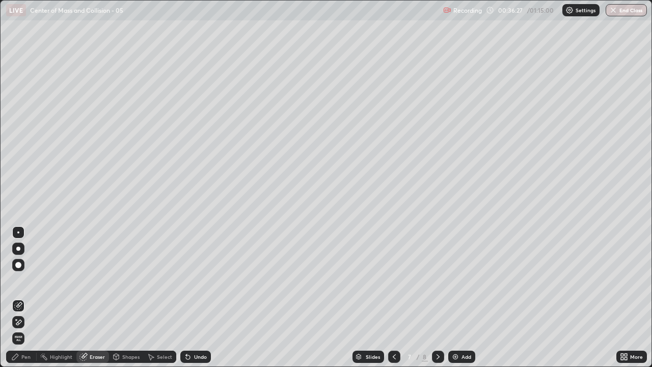
click at [20, 298] on div at bounding box center [18, 322] width 12 height 12
click at [134, 298] on div "Shapes" at bounding box center [126, 357] width 35 height 12
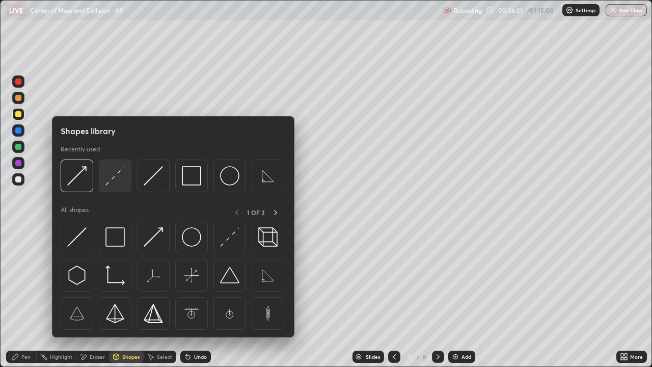
click at [117, 180] on img at bounding box center [115, 175] width 19 height 19
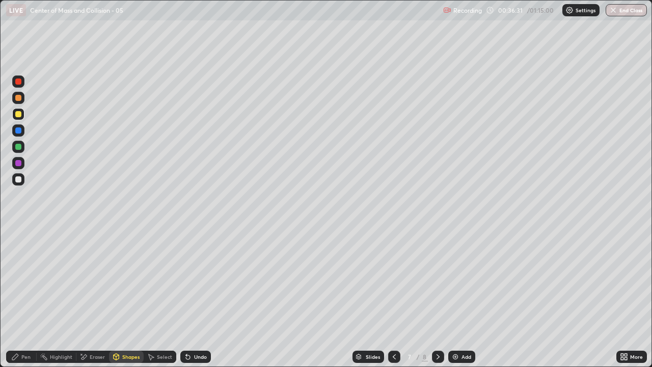
click at [20, 167] on div at bounding box center [18, 163] width 12 height 12
click at [28, 298] on div "Pen" at bounding box center [21, 357] width 31 height 12
click at [18, 176] on div at bounding box center [18, 179] width 6 height 6
click at [96, 298] on div "Eraser" at bounding box center [97, 356] width 15 height 5
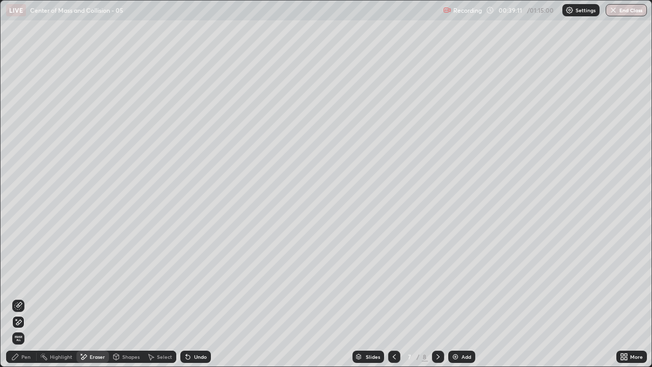
click at [22, 298] on div "Pen" at bounding box center [25, 356] width 9 height 5
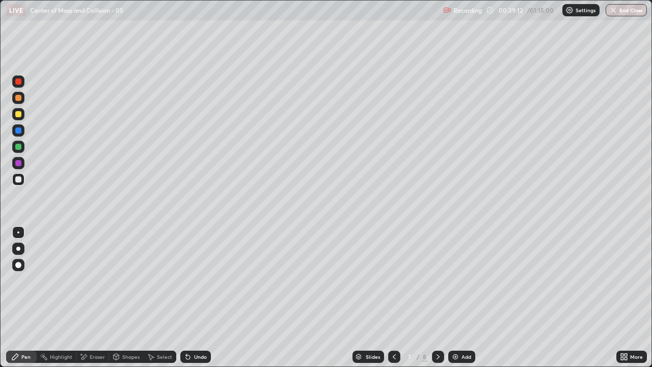
click at [18, 112] on div at bounding box center [18, 114] width 6 height 6
click at [125, 298] on div "Shapes" at bounding box center [126, 357] width 35 height 12
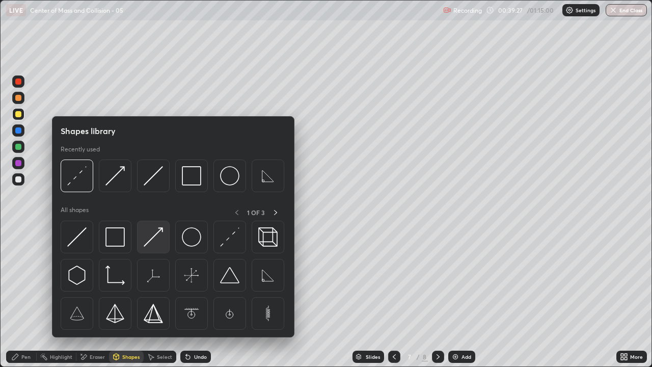
click at [154, 236] on img at bounding box center [153, 236] width 19 height 19
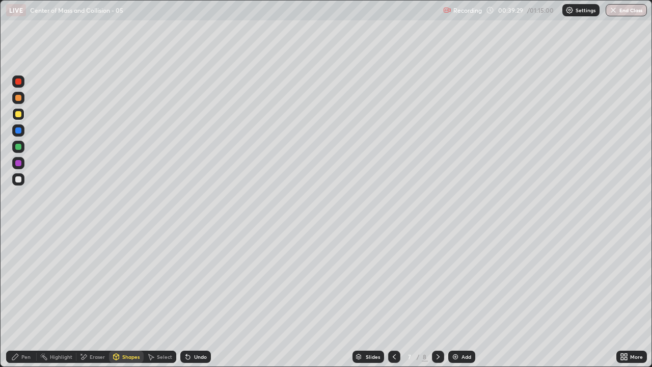
click at [23, 298] on div "Pen" at bounding box center [25, 356] width 9 height 5
click at [20, 176] on div at bounding box center [18, 179] width 6 height 6
click at [462, 298] on div "Add" at bounding box center [462, 357] width 27 height 12
click at [119, 298] on icon at bounding box center [116, 357] width 8 height 8
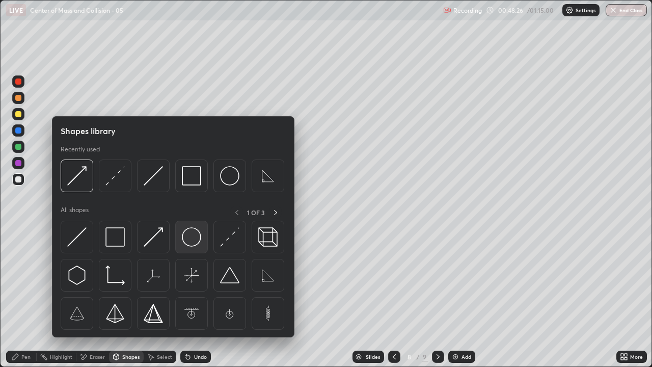
click at [187, 239] on img at bounding box center [191, 236] width 19 height 19
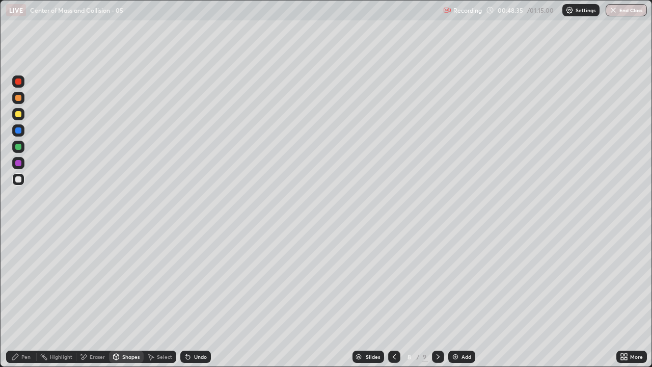
click at [122, 298] on div "Shapes" at bounding box center [126, 357] width 35 height 12
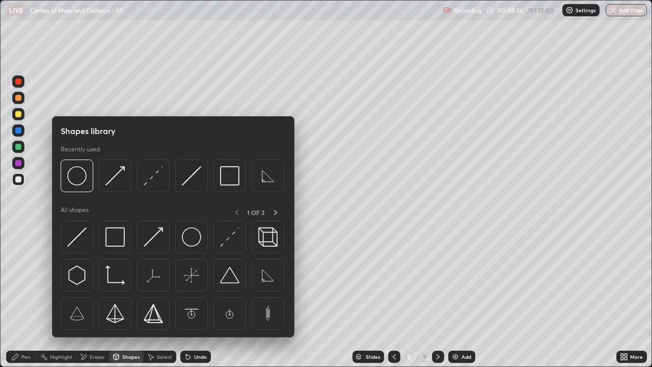
click at [18, 146] on div at bounding box center [18, 147] width 6 height 6
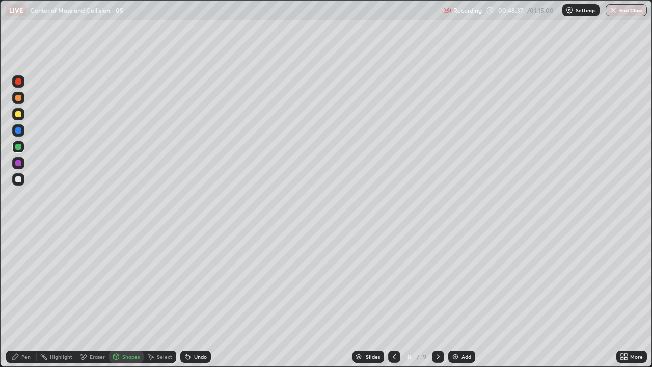
click at [18, 114] on div at bounding box center [18, 114] width 6 height 6
click at [194, 298] on div "Undo" at bounding box center [200, 356] width 13 height 5
click at [20, 298] on div "Pen" at bounding box center [21, 357] width 31 height 12
click at [124, 298] on div "Shapes" at bounding box center [130, 356] width 17 height 5
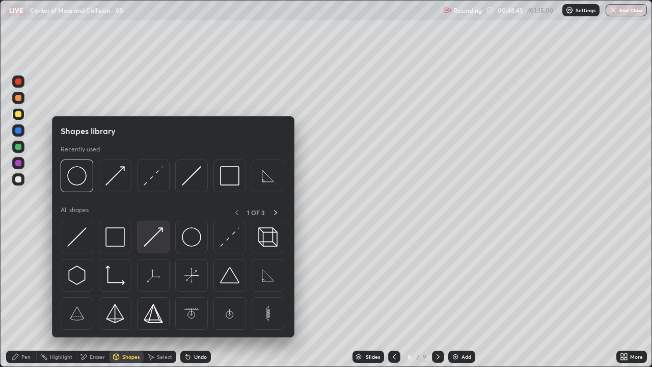
click at [156, 239] on img at bounding box center [153, 236] width 19 height 19
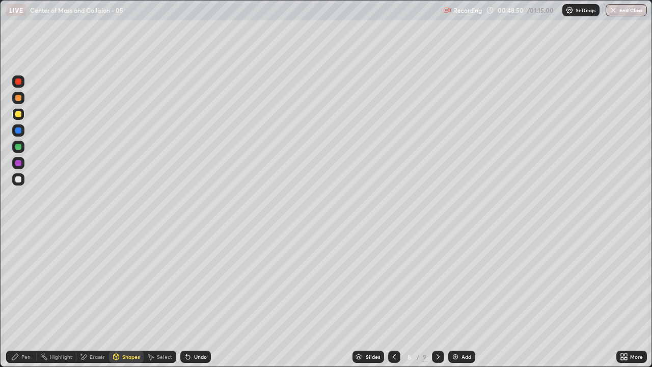
click at [19, 298] on icon at bounding box center [15, 357] width 8 height 8
click at [19, 179] on div at bounding box center [18, 179] width 6 height 6
click at [18, 144] on div at bounding box center [18, 147] width 6 height 6
click at [23, 298] on div "Pen" at bounding box center [21, 357] width 31 height 12
click at [18, 178] on div at bounding box center [18, 179] width 6 height 6
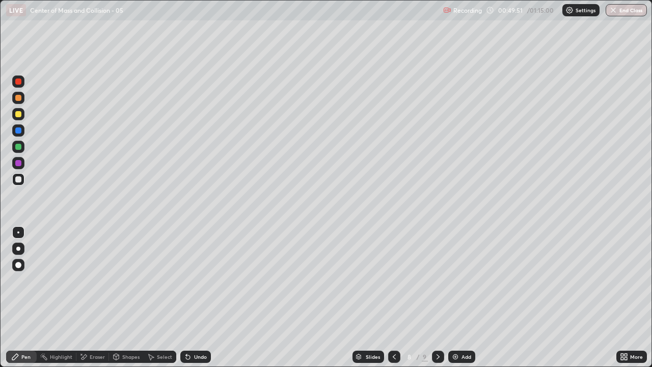
click at [21, 298] on div "Pen" at bounding box center [25, 356] width 9 height 5
click at [16, 179] on div at bounding box center [18, 179] width 6 height 6
click at [198, 298] on div "Undo" at bounding box center [200, 356] width 13 height 5
click at [196, 298] on div "Undo" at bounding box center [200, 356] width 13 height 5
click at [195, 298] on div "Undo" at bounding box center [200, 356] width 13 height 5
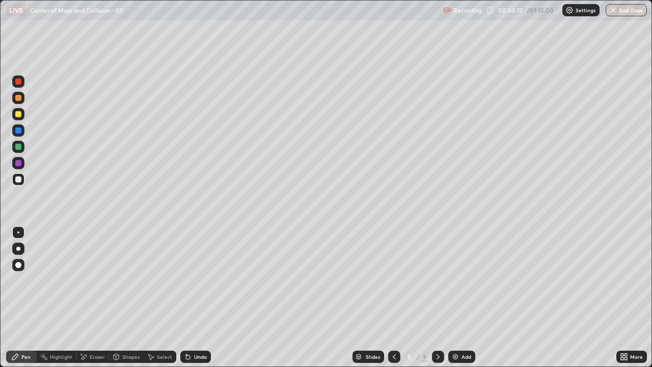
click at [29, 298] on div "Pen" at bounding box center [25, 356] width 9 height 5
click at [19, 181] on div at bounding box center [18, 179] width 6 height 6
click at [20, 298] on div "Pen" at bounding box center [21, 357] width 31 height 12
click at [19, 179] on div at bounding box center [18, 179] width 6 height 6
click at [91, 298] on div "Eraser" at bounding box center [97, 356] width 15 height 5
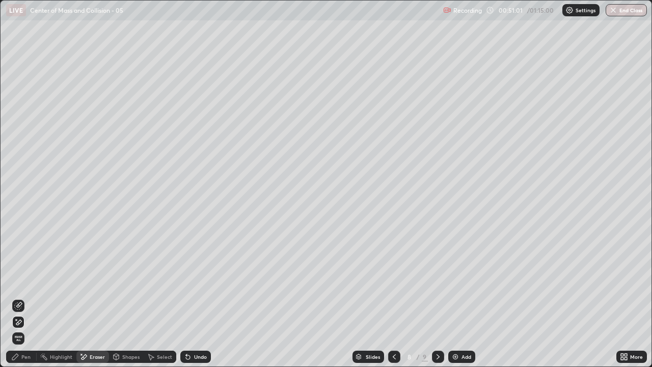
click at [21, 298] on div "Pen" at bounding box center [25, 356] width 9 height 5
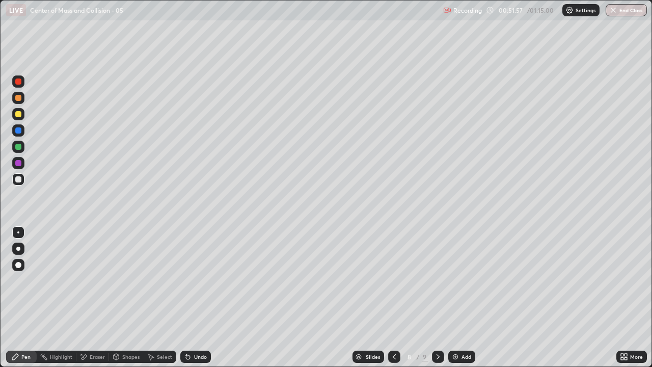
click at [92, 298] on div "Eraser" at bounding box center [97, 356] width 15 height 5
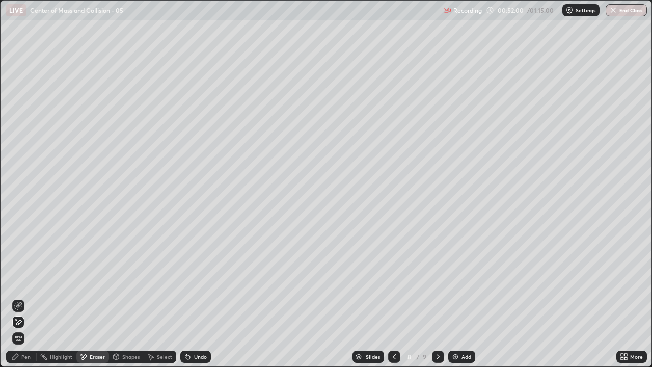
click at [23, 298] on div "Pen" at bounding box center [25, 356] width 9 height 5
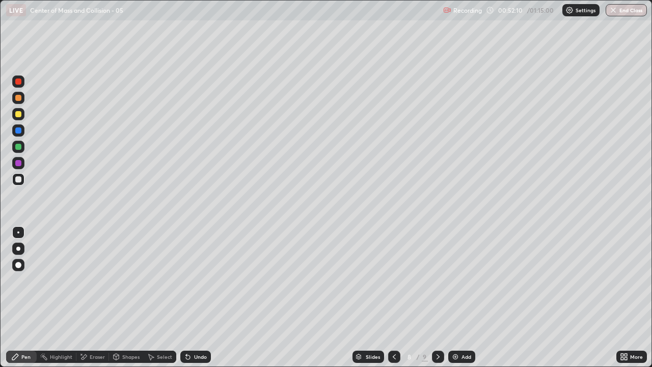
click at [127, 298] on div "Shapes" at bounding box center [130, 356] width 17 height 5
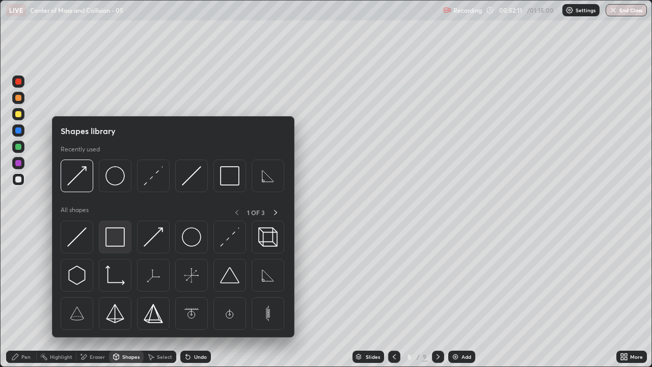
click at [119, 239] on img at bounding box center [115, 236] width 19 height 19
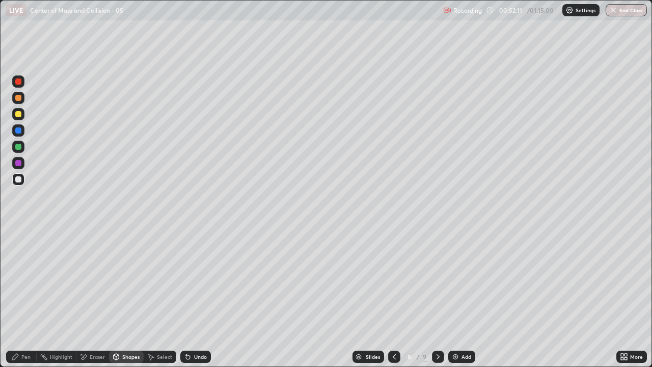
click at [19, 163] on div at bounding box center [18, 163] width 6 height 6
click at [23, 298] on div "Pen" at bounding box center [21, 357] width 31 height 12
click at [17, 180] on div at bounding box center [18, 179] width 6 height 6
click at [128, 298] on div "Shapes" at bounding box center [126, 357] width 35 height 12
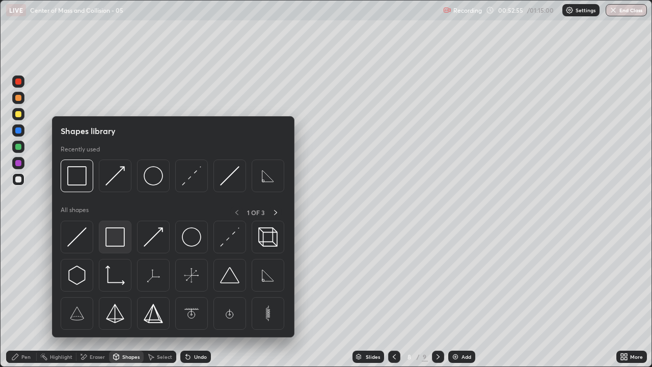
click at [117, 235] on img at bounding box center [115, 236] width 19 height 19
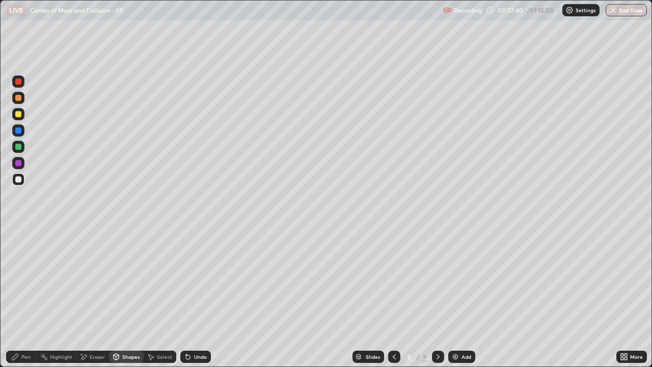
click at [126, 298] on div "Shapes" at bounding box center [126, 357] width 35 height 12
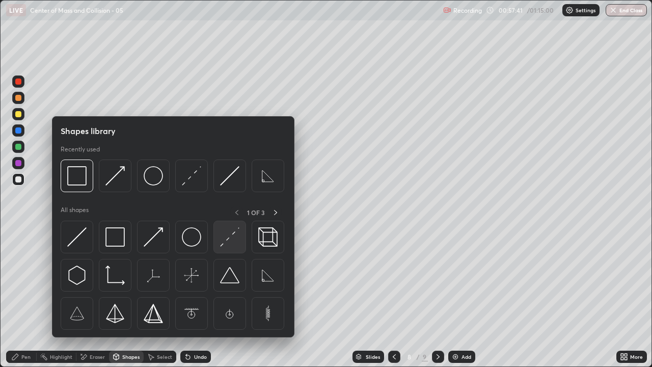
click at [234, 238] on img at bounding box center [229, 236] width 19 height 19
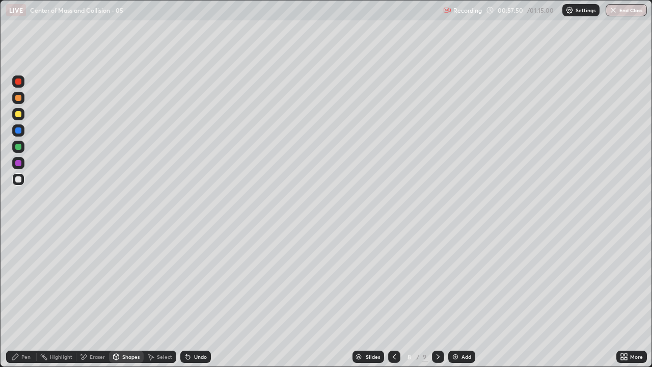
click at [462, 298] on div "Add" at bounding box center [467, 356] width 10 height 5
click at [125, 298] on div "Shapes" at bounding box center [130, 356] width 17 height 5
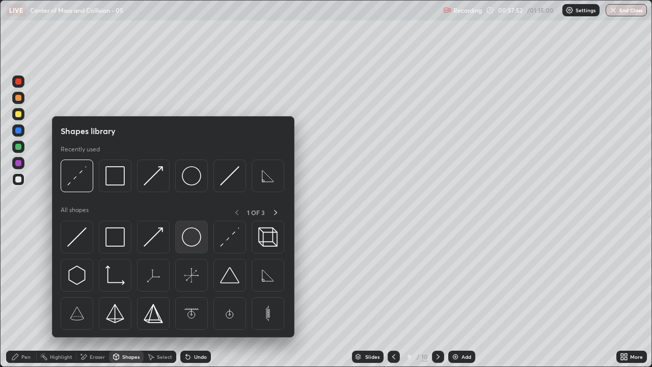
click at [192, 239] on img at bounding box center [191, 236] width 19 height 19
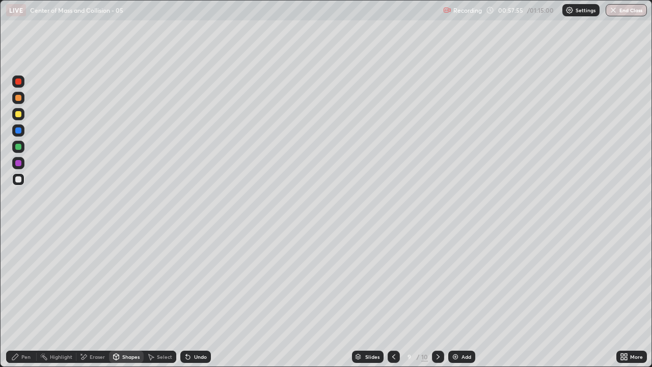
click at [128, 298] on div "Shapes" at bounding box center [130, 356] width 17 height 5
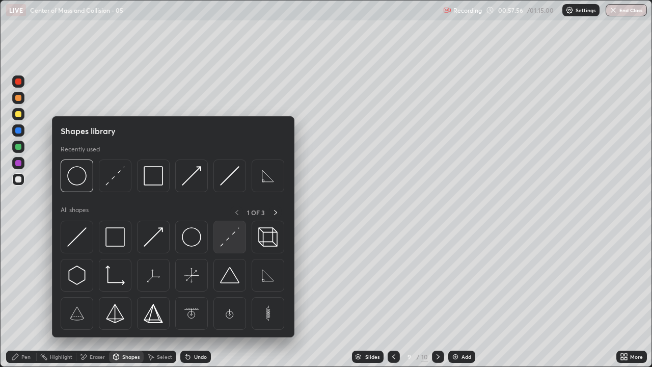
click at [227, 243] on img at bounding box center [229, 236] width 19 height 19
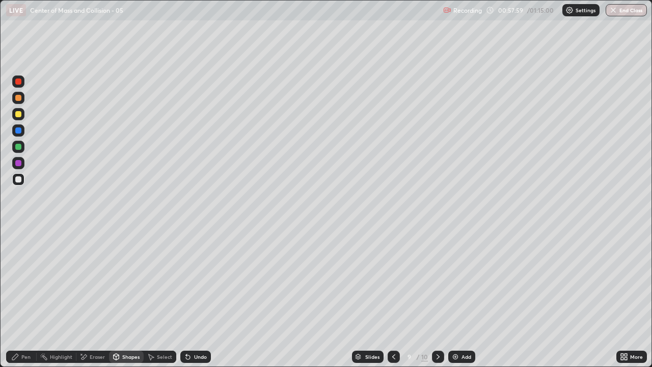
click at [126, 298] on div "Shapes" at bounding box center [126, 357] width 35 height 12
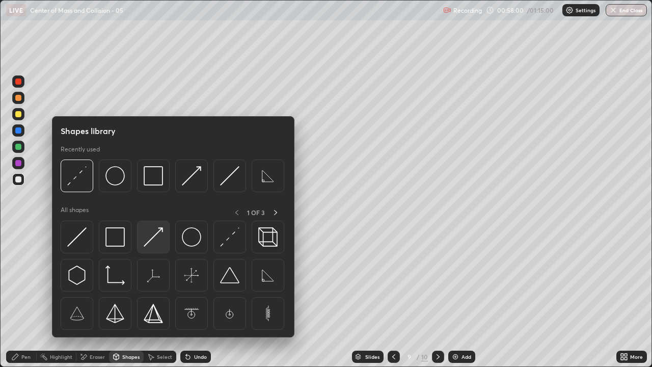
click at [159, 240] on img at bounding box center [153, 236] width 19 height 19
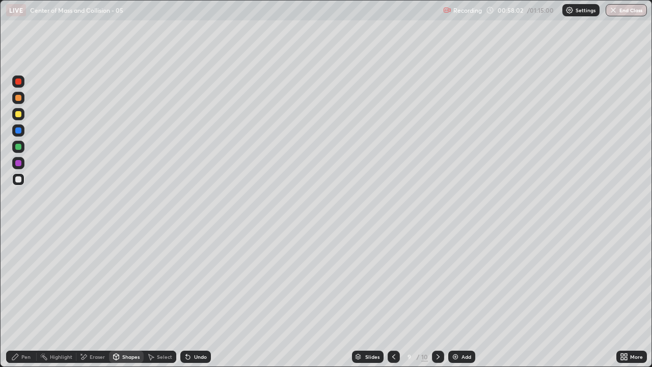
click at [23, 298] on div "Pen" at bounding box center [25, 356] width 9 height 5
click at [393, 298] on icon at bounding box center [394, 357] width 8 height 8
click at [457, 298] on img at bounding box center [456, 357] width 8 height 8
click at [124, 298] on div "Shapes" at bounding box center [130, 356] width 17 height 5
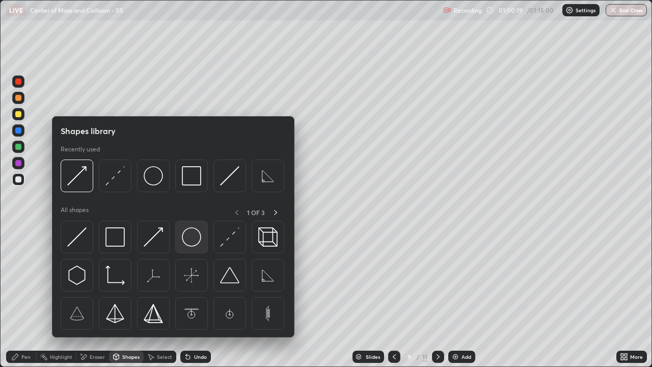
click at [194, 244] on img at bounding box center [191, 236] width 19 height 19
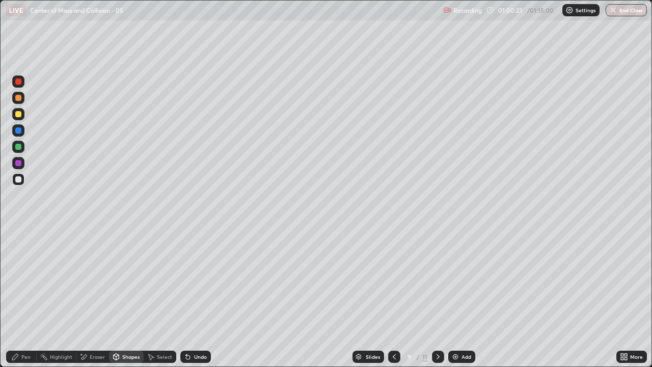
click at [22, 298] on div "Pen" at bounding box center [21, 357] width 31 height 12
click at [133, 298] on div "Shapes" at bounding box center [126, 357] width 35 height 12
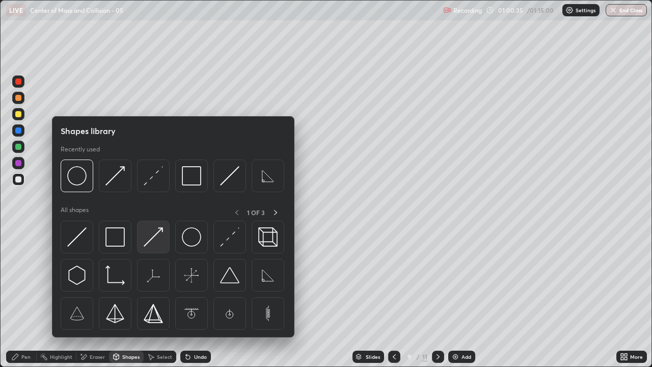
click at [152, 236] on img at bounding box center [153, 236] width 19 height 19
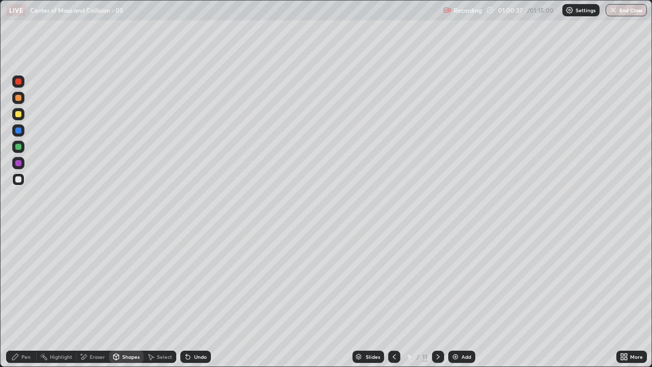
click at [19, 298] on div "Pen" at bounding box center [21, 357] width 31 height 12
click at [18, 175] on div at bounding box center [18, 179] width 12 height 12
click at [194, 298] on div "Undo" at bounding box center [200, 356] width 13 height 5
click at [197, 298] on div "Undo" at bounding box center [200, 356] width 13 height 5
click at [199, 298] on div "Undo" at bounding box center [200, 356] width 13 height 5
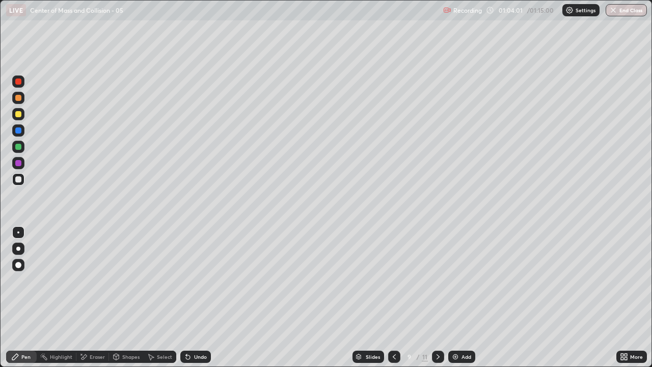
click at [28, 298] on div "Pen" at bounding box center [21, 357] width 31 height 12
click at [17, 114] on div at bounding box center [18, 114] width 6 height 6
click at [127, 298] on div "Shapes" at bounding box center [130, 356] width 17 height 5
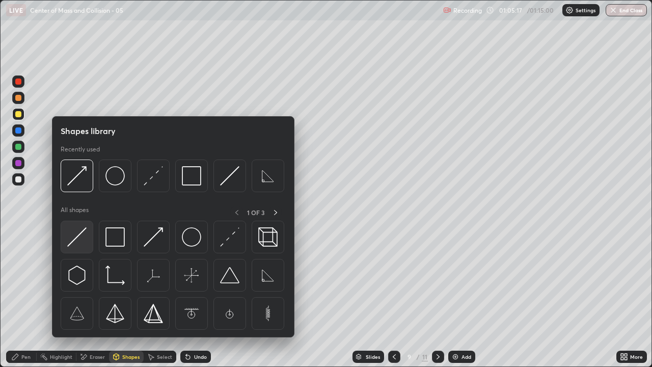
click at [80, 239] on img at bounding box center [76, 236] width 19 height 19
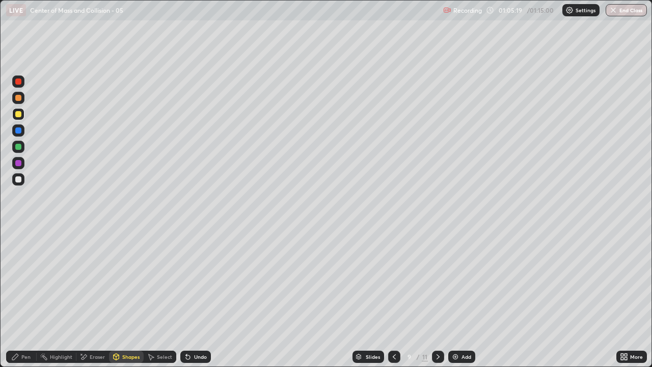
click at [25, 298] on div "Pen" at bounding box center [21, 357] width 31 height 12
click at [462, 298] on div "Add" at bounding box center [467, 356] width 10 height 5
click at [123, 298] on div "Shapes" at bounding box center [130, 356] width 17 height 5
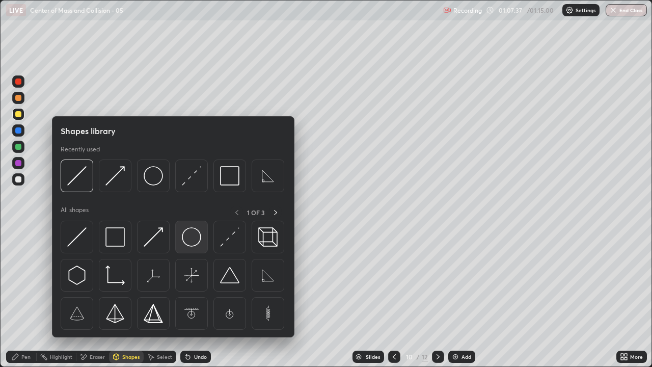
click at [194, 241] on img at bounding box center [191, 236] width 19 height 19
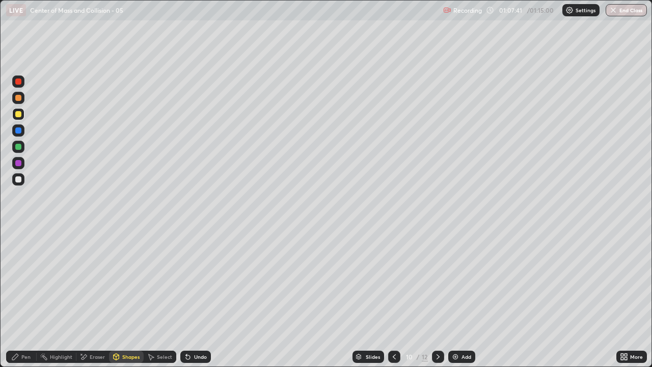
click at [127, 298] on div "Shapes" at bounding box center [126, 357] width 35 height 12
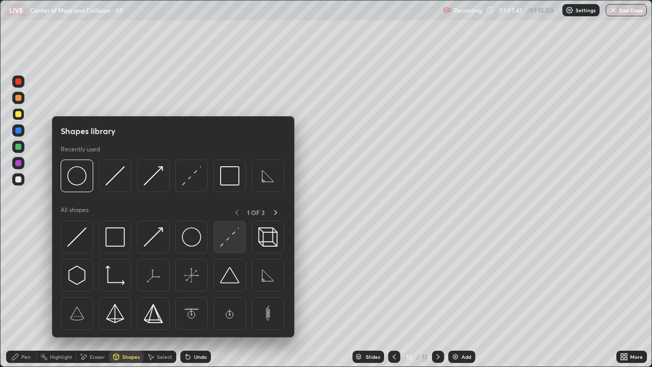
click at [235, 238] on img at bounding box center [229, 236] width 19 height 19
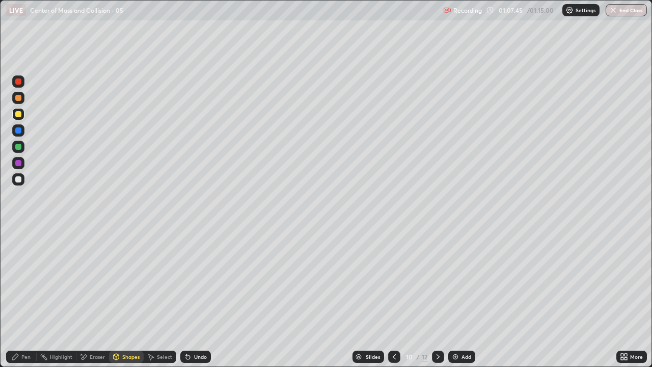
click at [127, 298] on div "Shapes" at bounding box center [130, 356] width 17 height 5
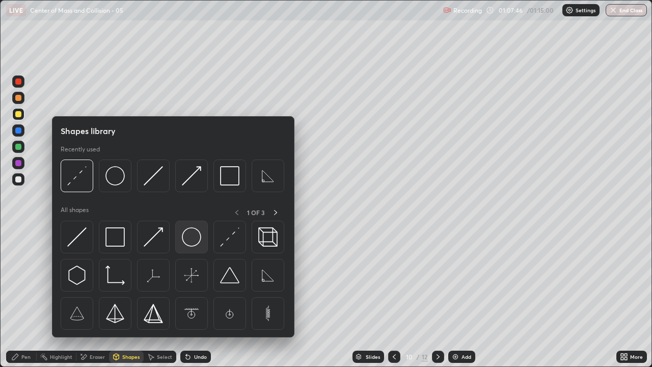
click at [195, 239] on img at bounding box center [191, 236] width 19 height 19
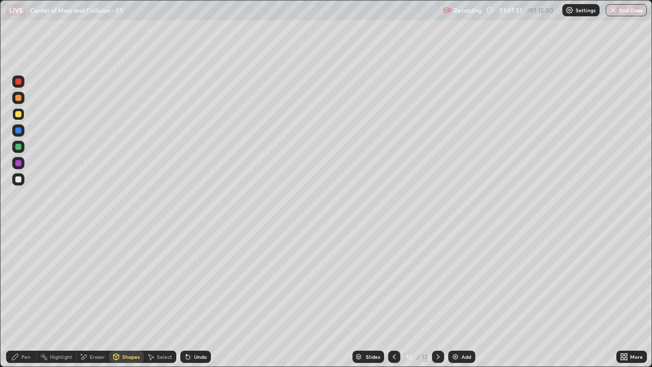
click at [126, 298] on div "Shapes" at bounding box center [126, 357] width 35 height 12
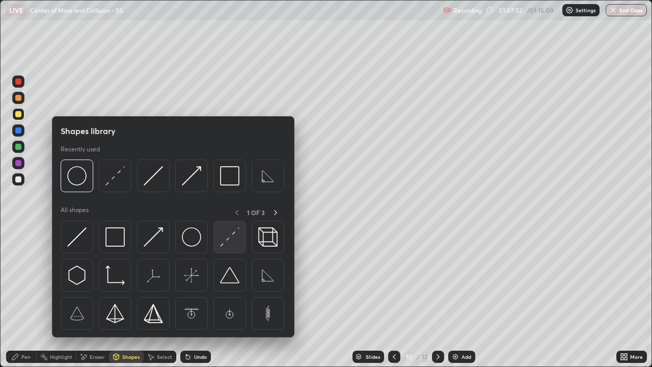
click at [232, 236] on img at bounding box center [229, 236] width 19 height 19
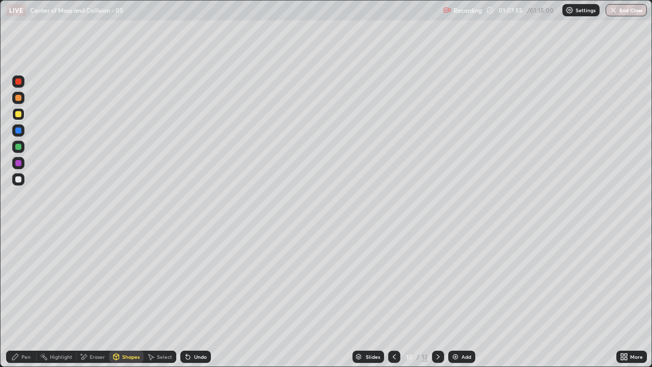
click at [121, 298] on div "Shapes" at bounding box center [126, 357] width 35 height 12
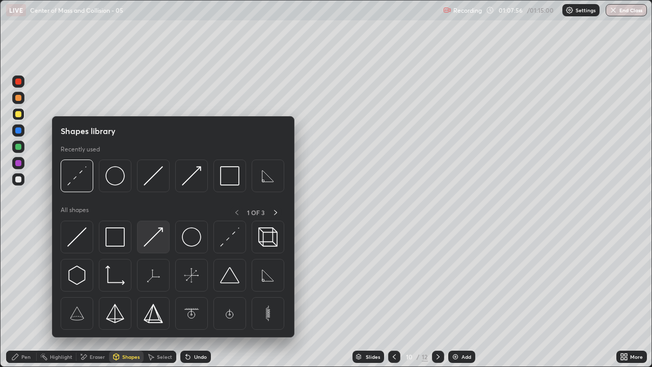
click at [154, 240] on img at bounding box center [153, 236] width 19 height 19
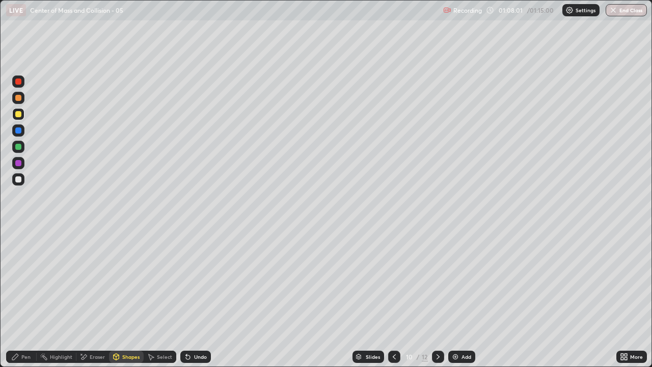
click at [23, 298] on div "Pen" at bounding box center [25, 356] width 9 height 5
click at [125, 298] on div "Shapes" at bounding box center [130, 356] width 17 height 5
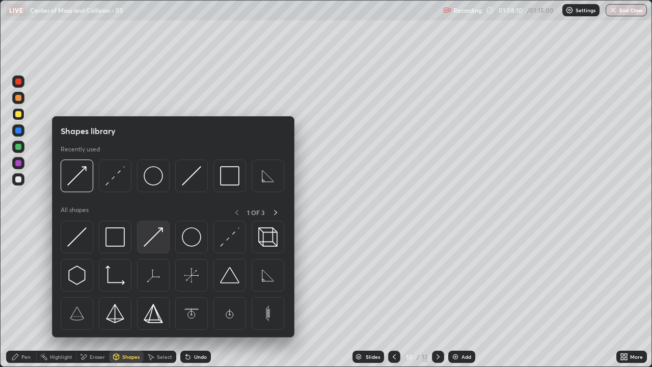
click at [151, 238] on img at bounding box center [153, 236] width 19 height 19
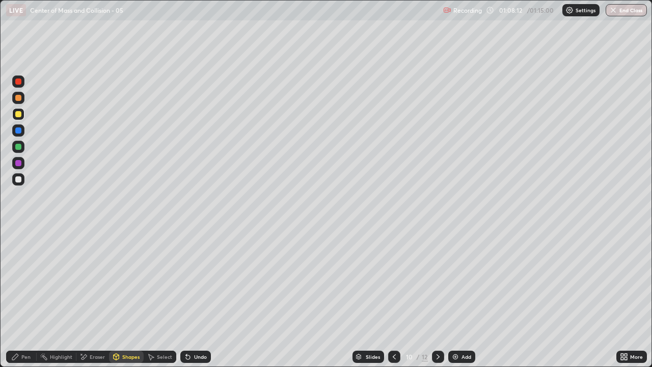
click at [17, 131] on div at bounding box center [18, 130] width 6 height 6
click at [194, 298] on div "Undo" at bounding box center [200, 356] width 13 height 5
click at [195, 298] on div "Undo" at bounding box center [200, 356] width 13 height 5
click at [23, 298] on div "Pen" at bounding box center [21, 357] width 31 height 12
click at [129, 298] on div "Shapes" at bounding box center [126, 357] width 35 height 12
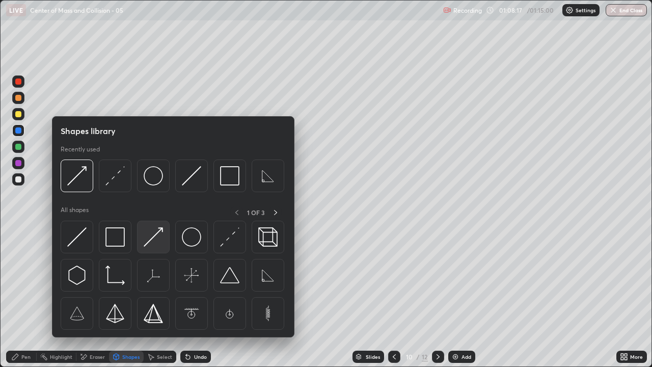
click at [155, 235] on img at bounding box center [153, 236] width 19 height 19
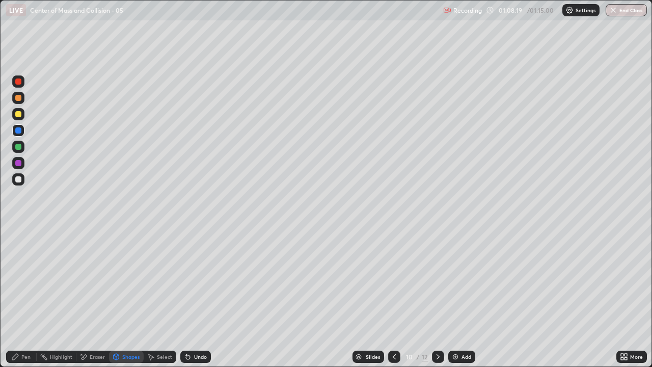
click at [20, 298] on div "Pen" at bounding box center [21, 357] width 31 height 12
click at [127, 298] on div "Shapes" at bounding box center [130, 356] width 17 height 5
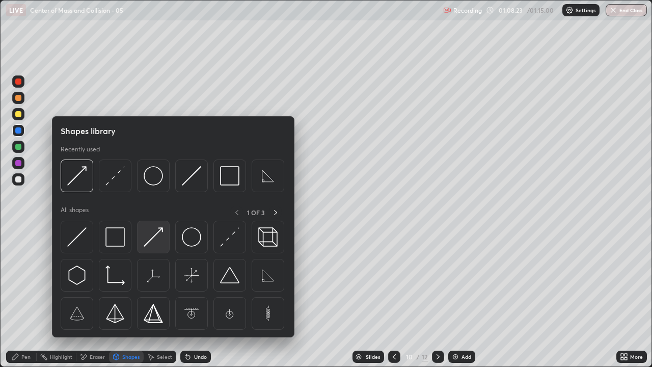
click at [147, 240] on img at bounding box center [153, 236] width 19 height 19
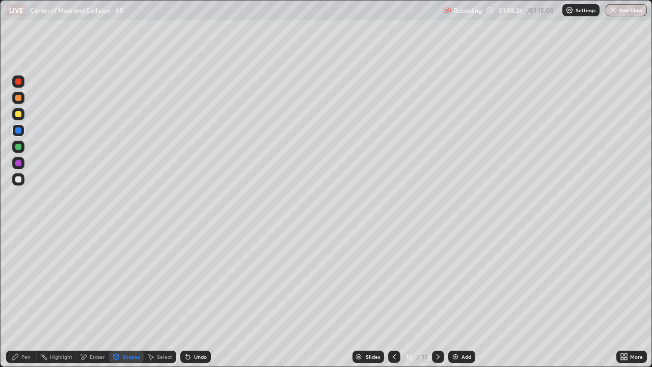
click at [21, 298] on div "Pen" at bounding box center [25, 356] width 9 height 5
click at [24, 298] on div "Pen" at bounding box center [21, 357] width 31 height 12
click at [22, 176] on div at bounding box center [18, 179] width 12 height 12
click at [123, 298] on div "Shapes" at bounding box center [130, 356] width 17 height 5
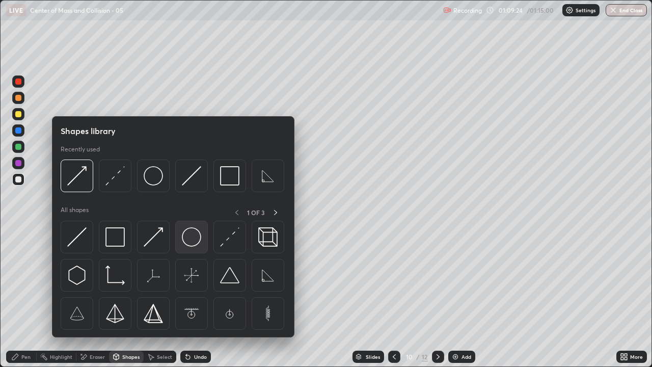
click at [191, 234] on img at bounding box center [191, 236] width 19 height 19
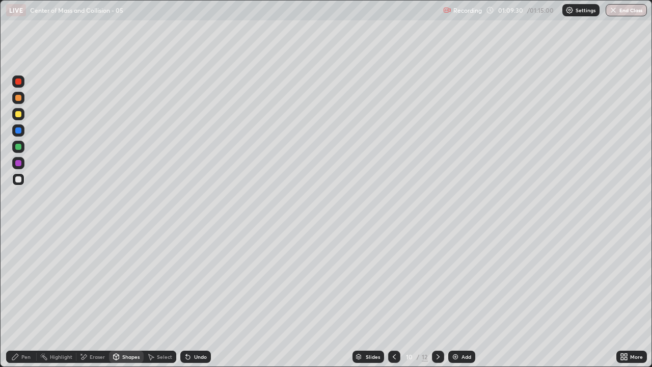
click at [129, 298] on div "Shapes" at bounding box center [126, 357] width 35 height 12
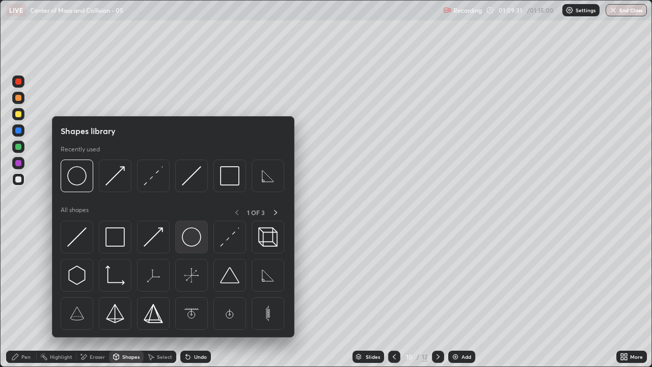
click at [196, 237] on img at bounding box center [191, 236] width 19 height 19
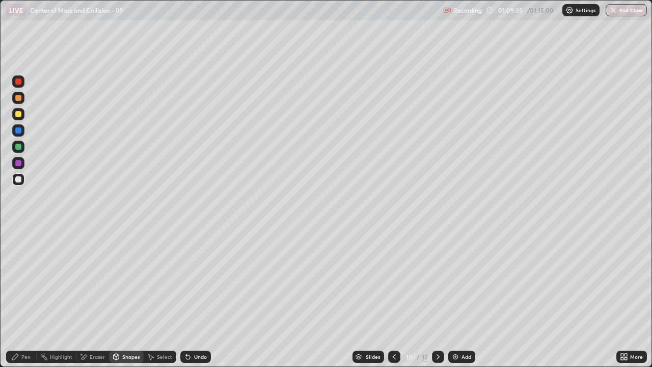
click at [201, 298] on div "Undo" at bounding box center [200, 356] width 13 height 5
click at [127, 298] on div "Shapes" at bounding box center [126, 357] width 35 height 12
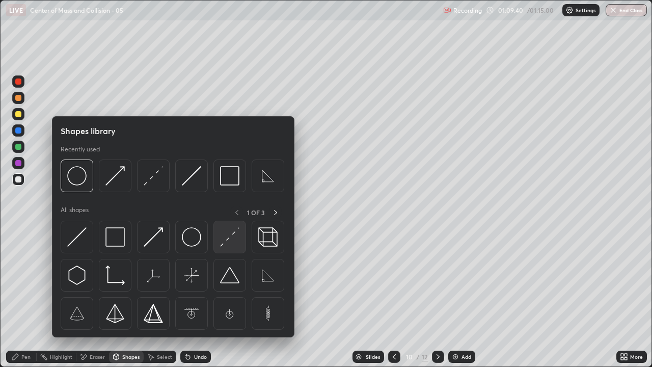
click at [231, 235] on img at bounding box center [229, 236] width 19 height 19
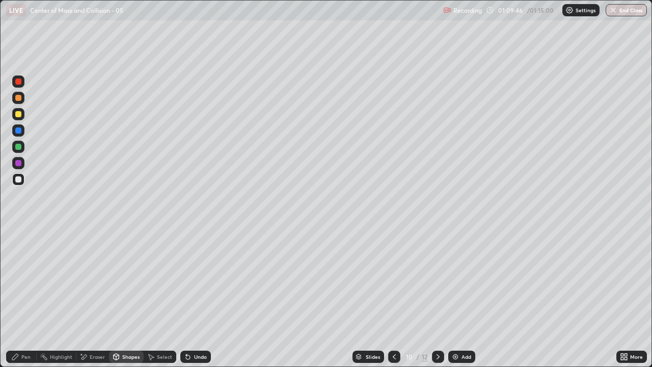
click at [130, 298] on div "Shapes" at bounding box center [126, 357] width 35 height 12
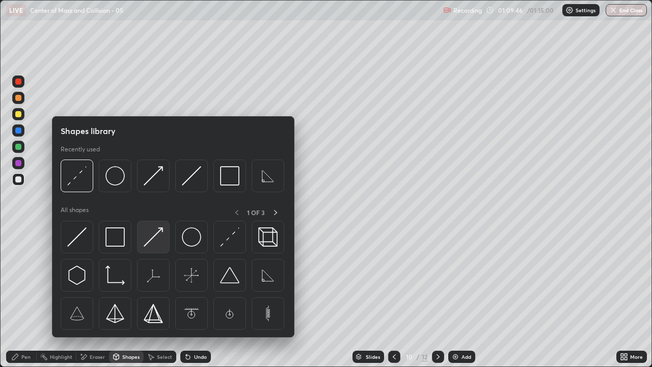
click at [161, 235] on img at bounding box center [153, 236] width 19 height 19
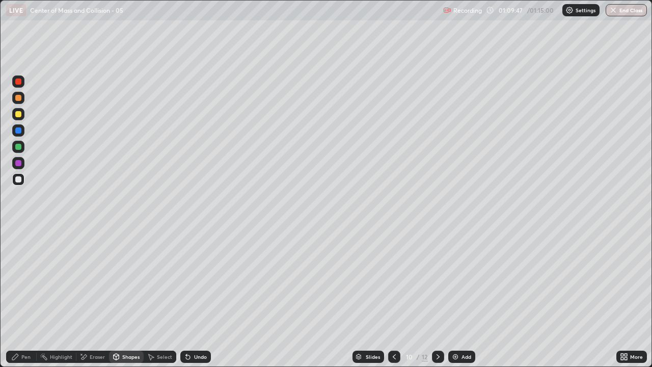
click at [20, 113] on div at bounding box center [18, 114] width 6 height 6
click at [201, 298] on div "Undo" at bounding box center [200, 356] width 13 height 5
click at [130, 298] on div "Shapes" at bounding box center [130, 356] width 17 height 5
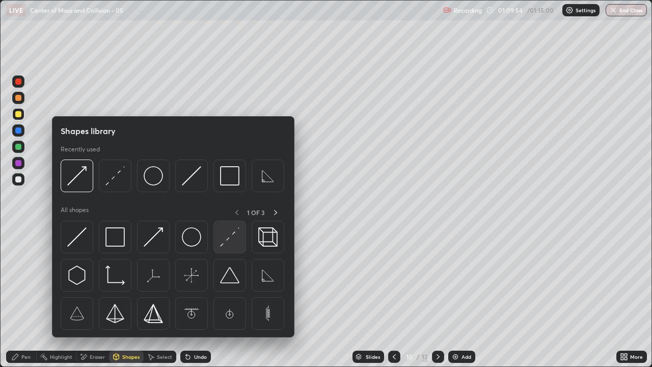
click at [229, 239] on img at bounding box center [229, 236] width 19 height 19
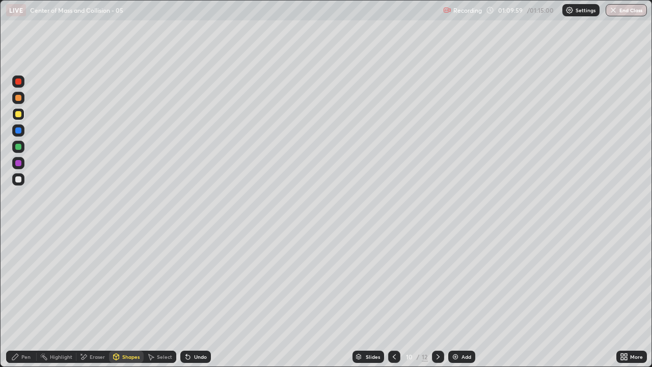
click at [125, 298] on div "Shapes" at bounding box center [130, 356] width 17 height 5
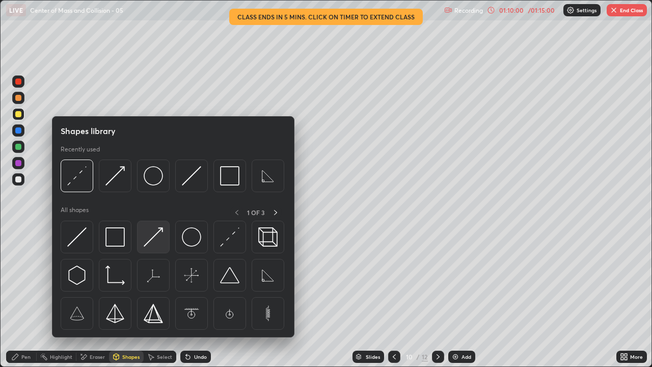
click at [158, 237] on img at bounding box center [153, 236] width 19 height 19
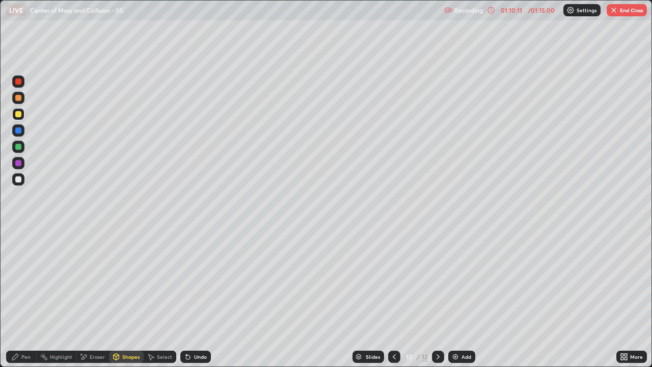
click at [128, 298] on div "Shapes" at bounding box center [130, 356] width 17 height 5
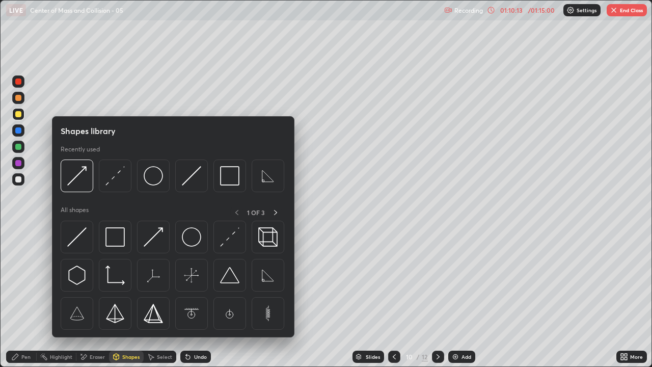
click at [195, 298] on div "Undo" at bounding box center [200, 356] width 13 height 5
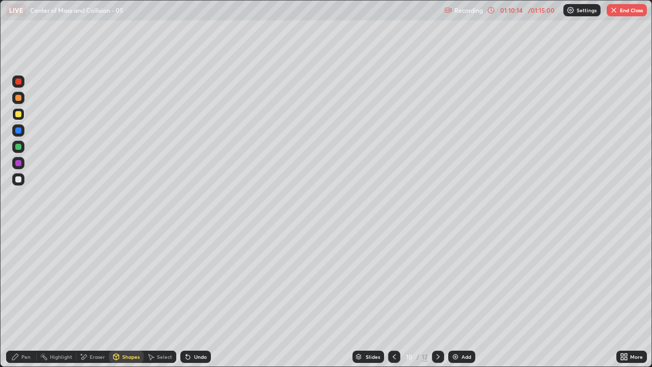
click at [127, 298] on div "Shapes" at bounding box center [130, 356] width 17 height 5
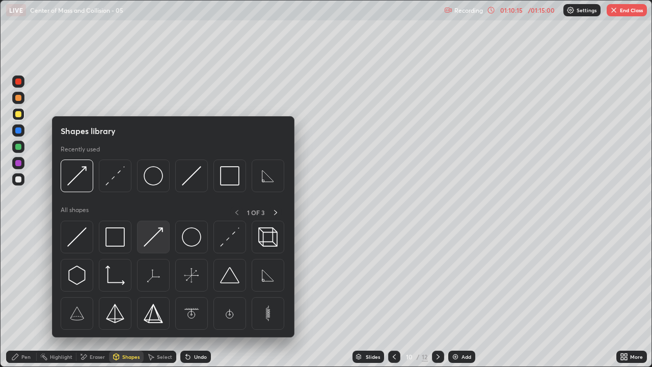
click at [150, 237] on img at bounding box center [153, 236] width 19 height 19
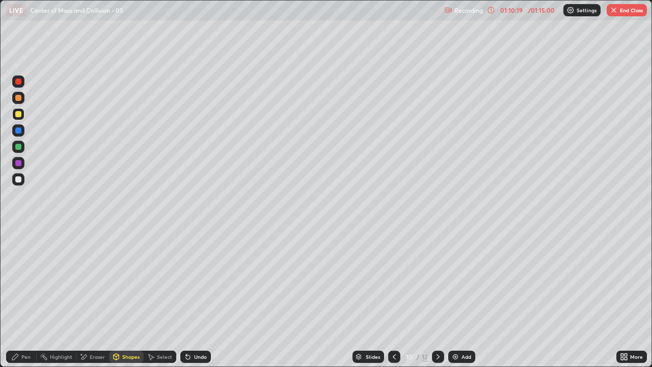
click at [89, 298] on div "Eraser" at bounding box center [92, 357] width 33 height 12
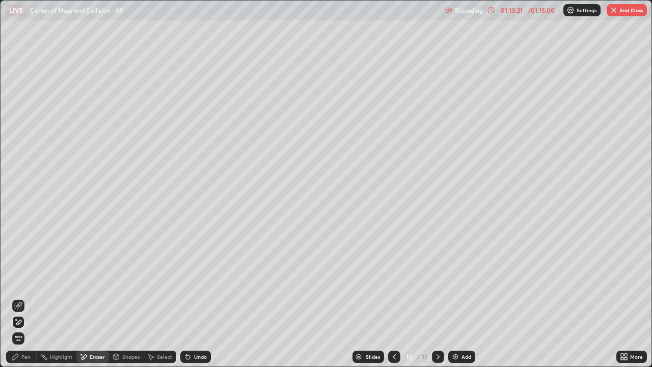
click at [123, 298] on div "Shapes" at bounding box center [130, 356] width 17 height 5
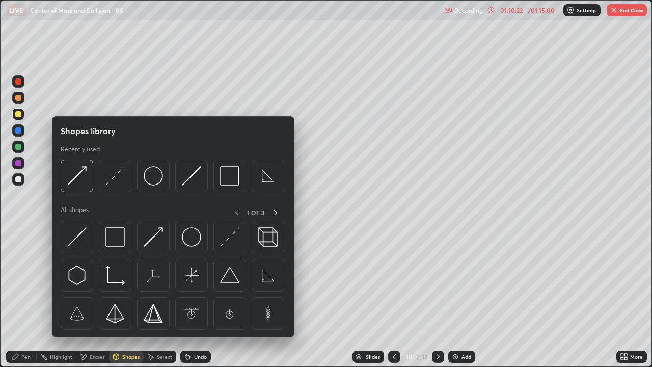
click at [133, 298] on div "Shapes" at bounding box center [130, 356] width 17 height 5
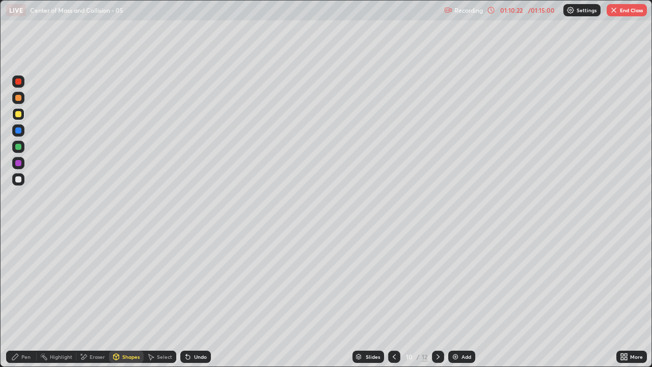
click at [134, 298] on div "Shapes" at bounding box center [126, 357] width 35 height 12
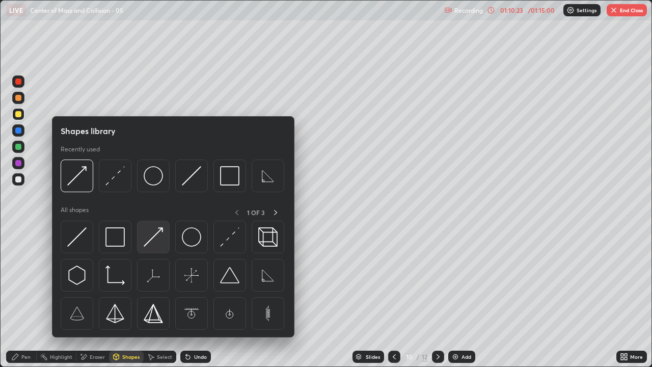
click at [160, 235] on img at bounding box center [153, 236] width 19 height 19
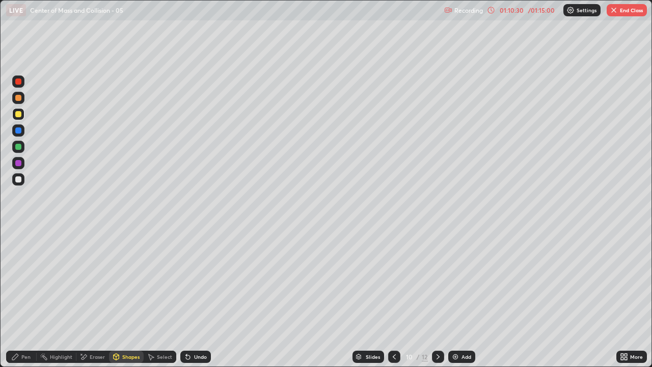
click at [133, 298] on div "Shapes" at bounding box center [130, 356] width 17 height 5
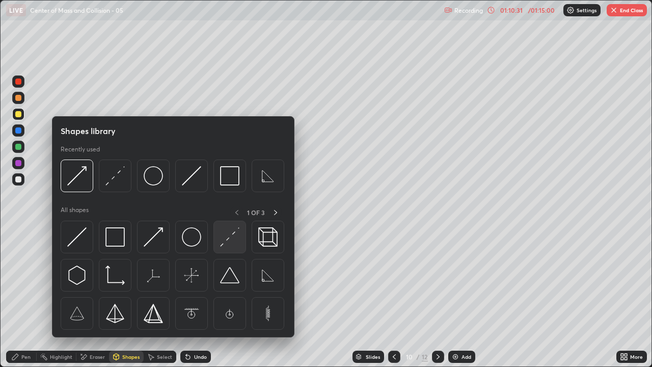
click at [233, 245] on img at bounding box center [229, 236] width 19 height 19
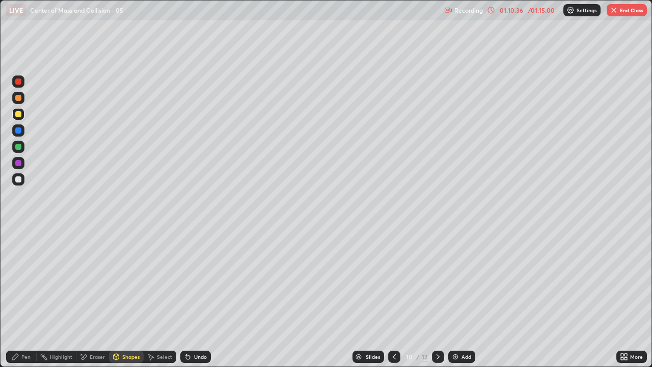
click at [24, 298] on div "Pen" at bounding box center [25, 356] width 9 height 5
click at [96, 298] on div "Eraser" at bounding box center [97, 356] width 15 height 5
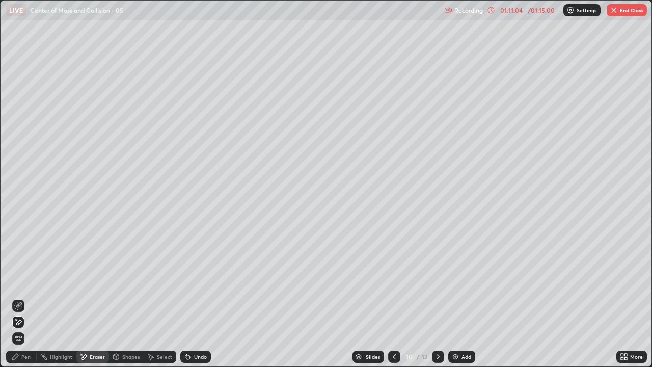
click at [22, 298] on div "Pen" at bounding box center [25, 356] width 9 height 5
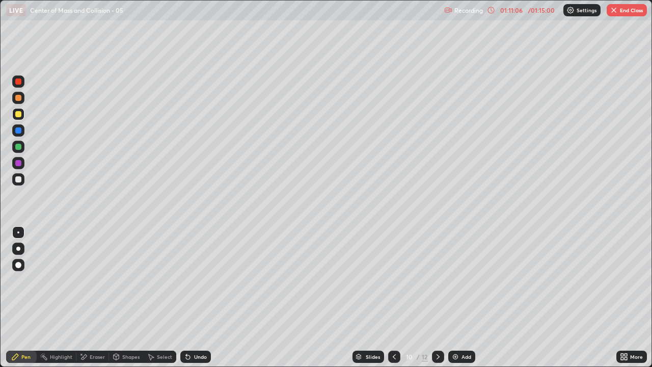
click at [18, 147] on div at bounding box center [18, 147] width 6 height 6
click at [18, 148] on div at bounding box center [18, 147] width 6 height 6
click at [127, 298] on div "Shapes" at bounding box center [130, 356] width 17 height 5
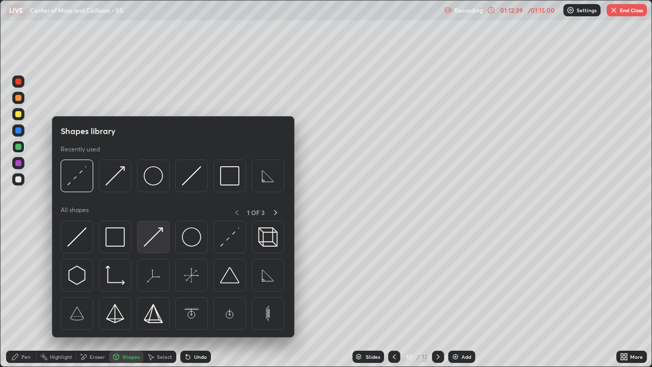
click at [151, 240] on img at bounding box center [153, 236] width 19 height 19
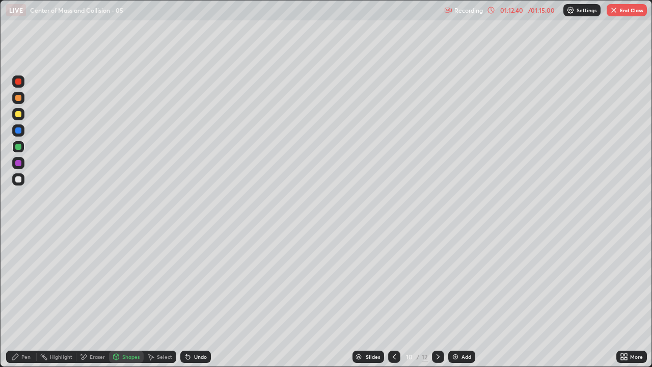
click at [19, 133] on div at bounding box center [18, 130] width 6 height 6
click at [116, 298] on icon at bounding box center [116, 358] width 0 height 4
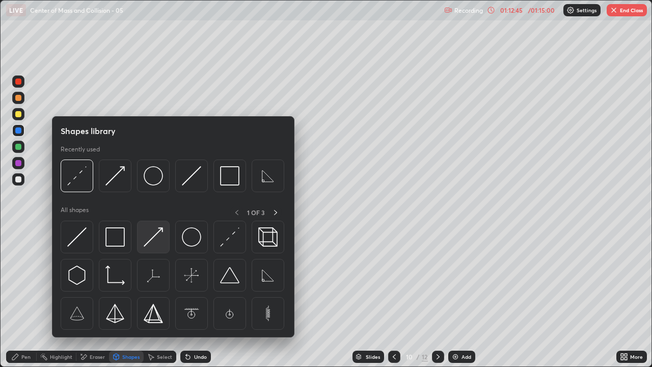
click at [149, 237] on img at bounding box center [153, 236] width 19 height 19
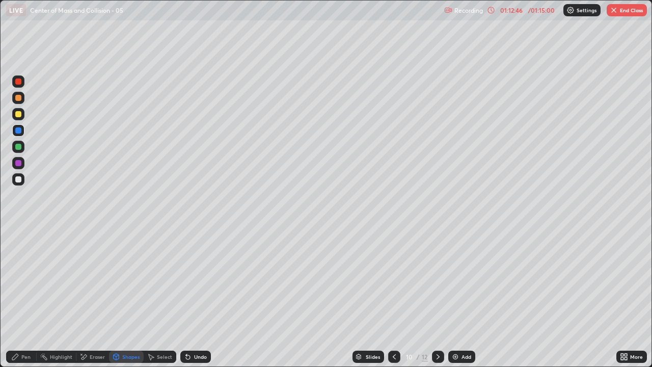
click at [19, 145] on div at bounding box center [18, 147] width 6 height 6
click at [19, 298] on div "Pen" at bounding box center [21, 357] width 31 height 12
click at [21, 115] on div at bounding box center [18, 114] width 6 height 6
click at [122, 298] on div "Shapes" at bounding box center [130, 356] width 17 height 5
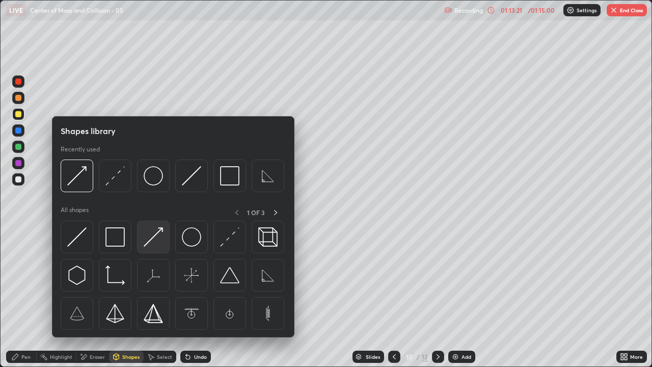
click at [155, 234] on img at bounding box center [153, 236] width 19 height 19
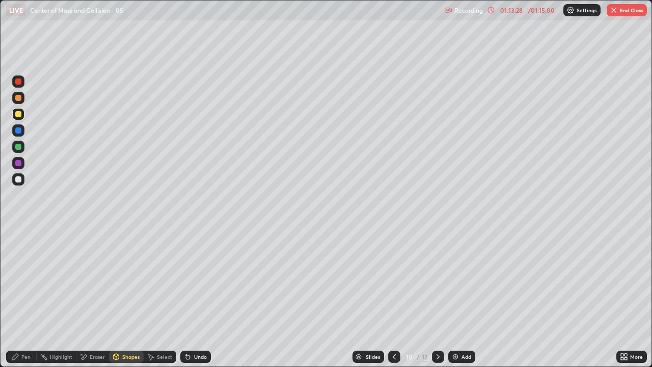
click at [8, 298] on div "Pen" at bounding box center [21, 357] width 31 height 12
click at [180, 298] on div "Undo" at bounding box center [193, 357] width 35 height 20
click at [23, 298] on div "Pen" at bounding box center [25, 356] width 9 height 5
click at [580, 12] on p "Settings" at bounding box center [587, 10] width 20 height 5
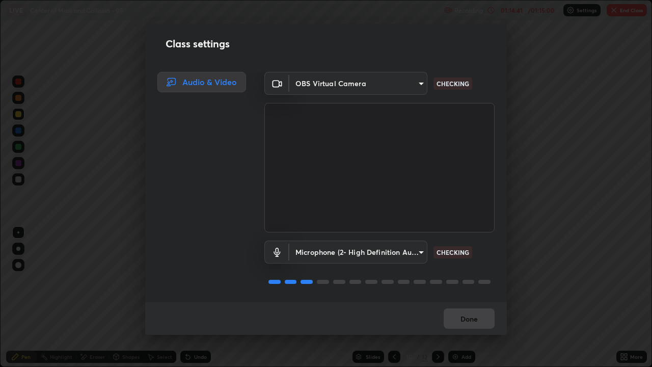
scroll to position [1, 0]
click at [420, 247] on body "Erase all LIVE Center of Mass and Collision - 05 Recording 01:14:42 / 01:15:00 …" at bounding box center [326, 183] width 652 height 367
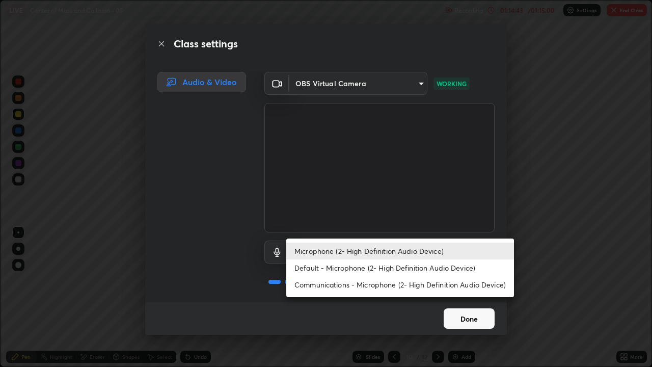
click at [439, 268] on li "Default - Microphone (2- High Definition Audio Device)" at bounding box center [400, 267] width 228 height 17
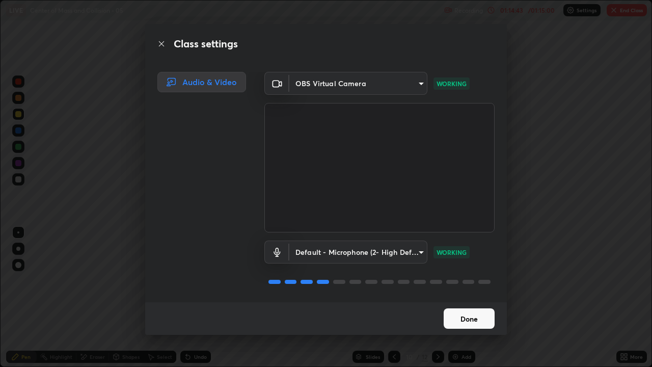
click at [422, 252] on body "Erase all LIVE Center of Mass and Collision - 05 Recording 01:14:43 / 01:15:00 …" at bounding box center [326, 183] width 652 height 367
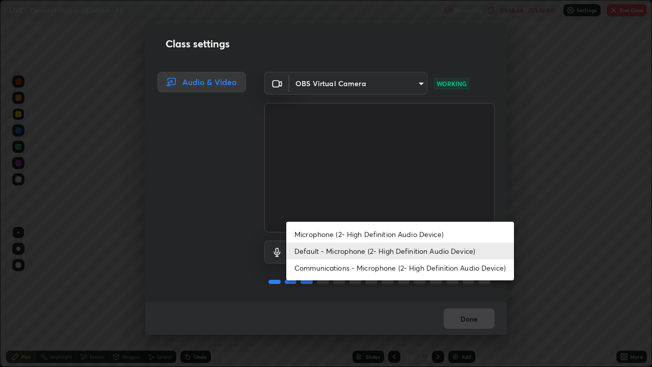
click at [442, 234] on li "Microphone (2- High Definition Audio Device)" at bounding box center [400, 234] width 228 height 17
type input "ed763d68ec3e2e3c9c4a715b2cda8bbe32e246cc1b8ba6137e6a4bc4c77b2f2c"
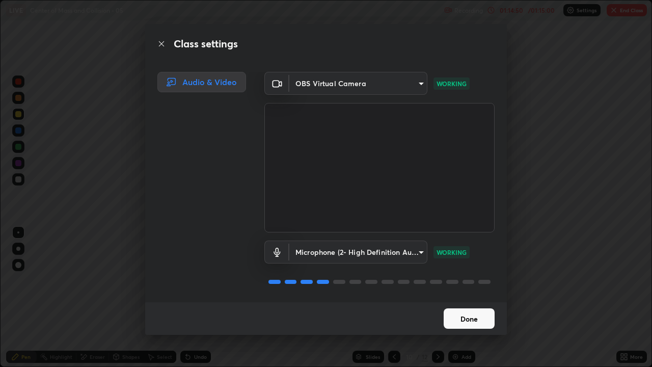
click at [470, 298] on button "Done" at bounding box center [469, 318] width 51 height 20
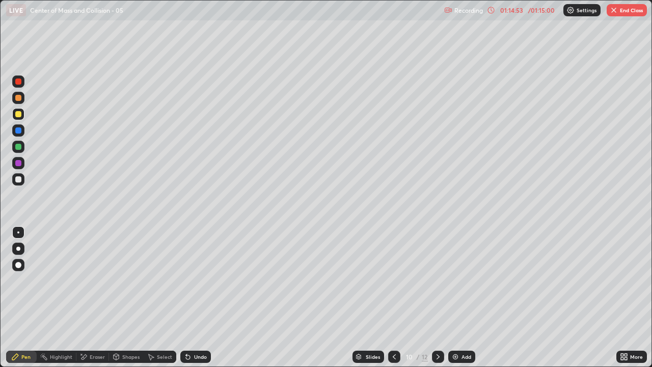
click at [510, 11] on div "01:14:53" at bounding box center [512, 10] width 29 height 6
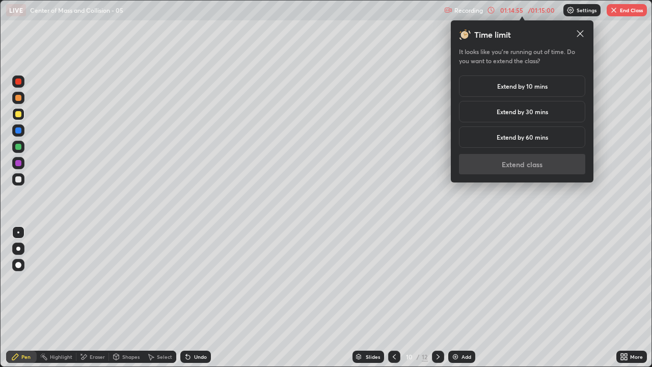
click at [538, 89] on h5 "Extend by 10 mins" at bounding box center [523, 86] width 50 height 9
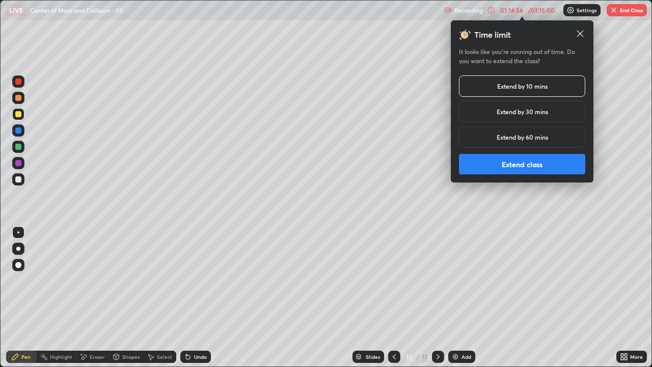
click at [533, 164] on button "Extend class" at bounding box center [522, 164] width 126 height 20
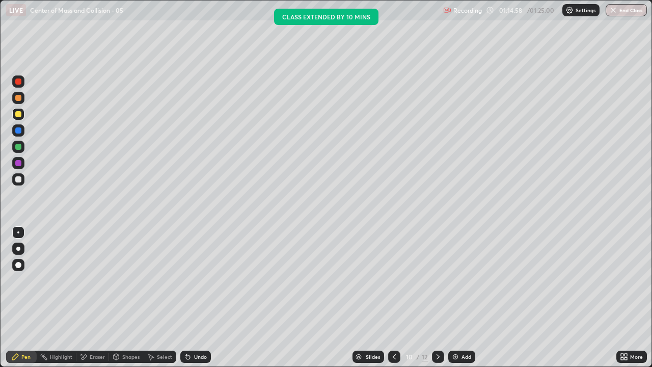
click at [129, 298] on div "Shapes" at bounding box center [126, 357] width 35 height 12
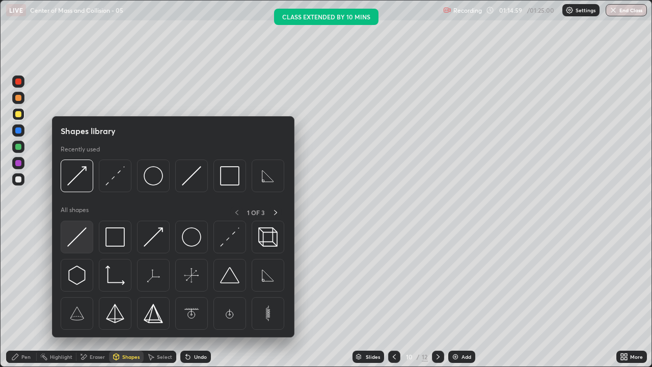
click at [78, 234] on img at bounding box center [76, 236] width 19 height 19
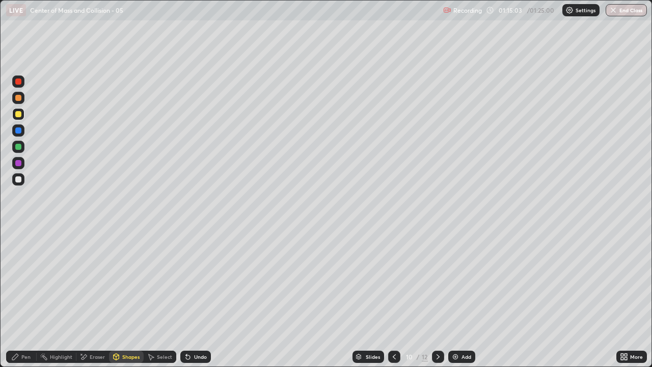
click at [19, 298] on icon at bounding box center [15, 357] width 8 height 8
click at [196, 298] on div "Undo" at bounding box center [200, 356] width 13 height 5
click at [18, 163] on div at bounding box center [18, 163] width 6 height 6
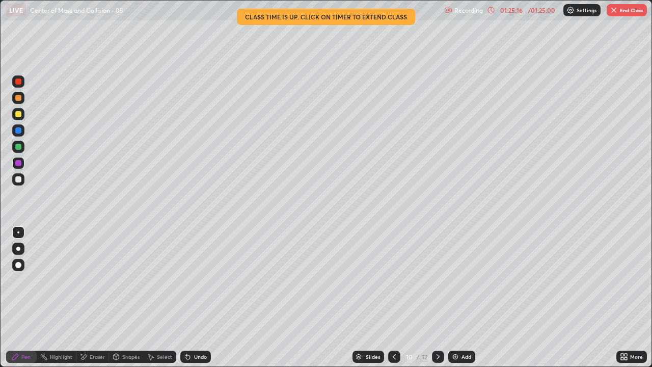
click at [629, 12] on button "End Class" at bounding box center [627, 10] width 40 height 12
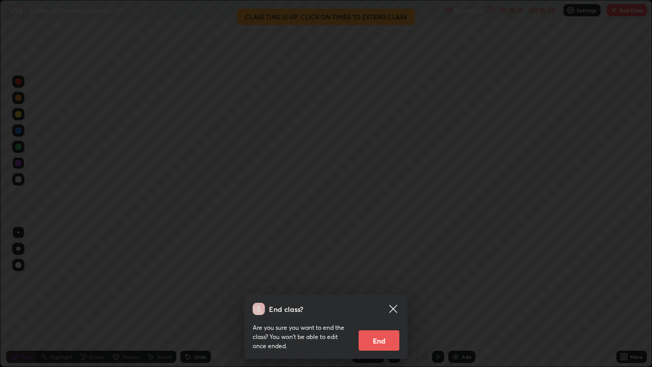
click at [381, 298] on button "End" at bounding box center [379, 340] width 41 height 20
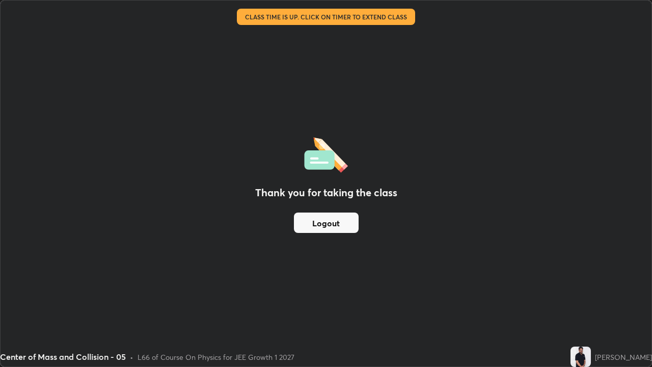
click at [329, 224] on button "Logout" at bounding box center [326, 223] width 65 height 20
